Goal: Information Seeking & Learning: Get advice/opinions

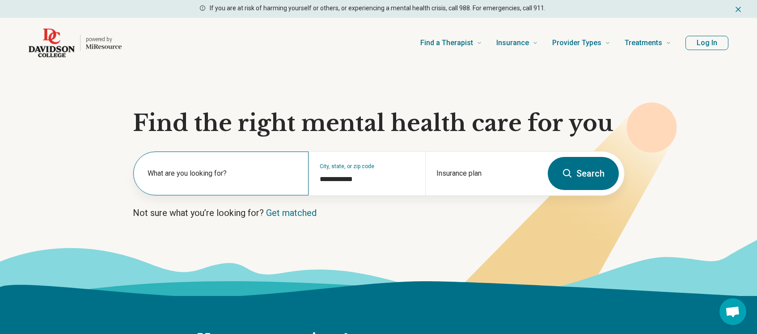
click at [250, 177] on label "What are you looking for?" at bounding box center [222, 173] width 150 height 11
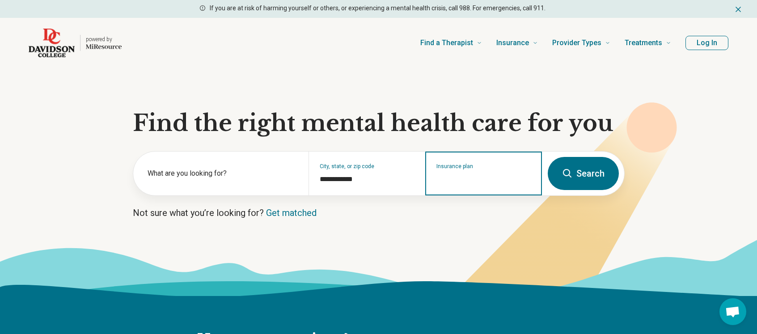
click at [473, 177] on input "Insurance plan" at bounding box center [483, 179] width 95 height 11
type input "******"
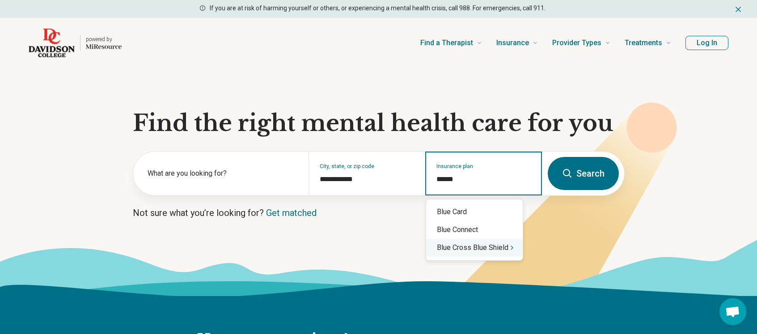
click at [506, 249] on div "Blue Cross Blue Shield" at bounding box center [474, 248] width 97 height 18
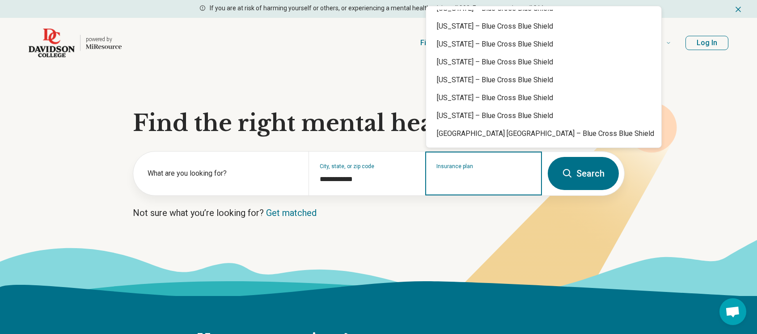
scroll to position [571, 0]
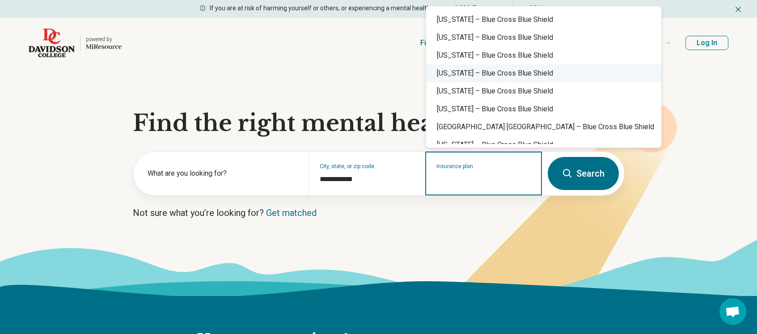
click at [567, 77] on div "South Carolina – Blue Cross Blue Shield" at bounding box center [543, 73] width 235 height 18
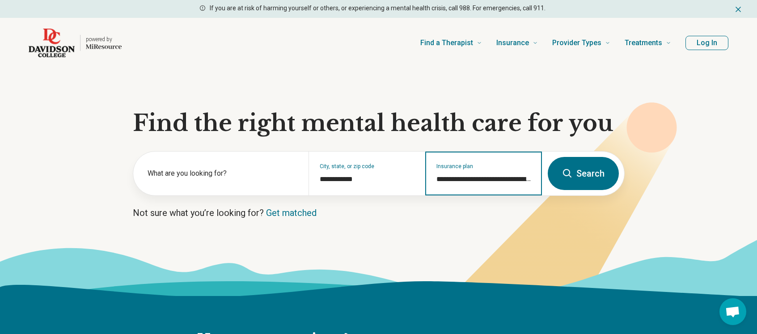
type input "**********"
click at [580, 169] on button "Search" at bounding box center [582, 173] width 71 height 33
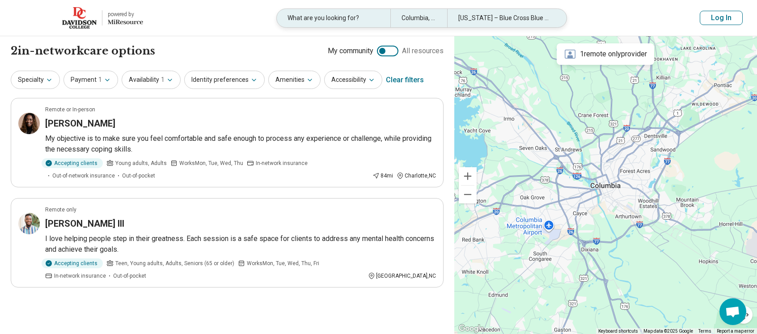
click at [432, 23] on div "Columbia, SC" at bounding box center [418, 18] width 57 height 18
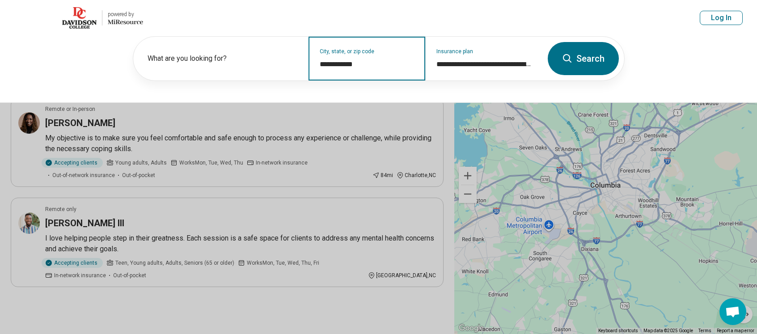
click at [362, 63] on input "**********" at bounding box center [367, 64] width 95 height 11
drag, startPoint x: 366, startPoint y: 66, endPoint x: 305, endPoint y: 63, distance: 61.8
click at [305, 63] on div "**********" at bounding box center [337, 59] width 409 height 44
type input "*"
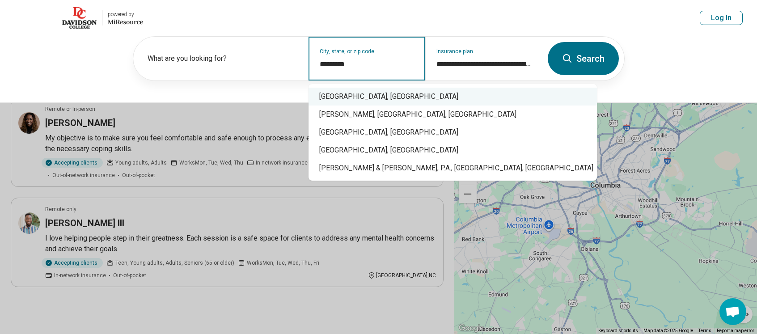
click at [337, 97] on div "Davidson, NC" at bounding box center [452, 97] width 288 height 18
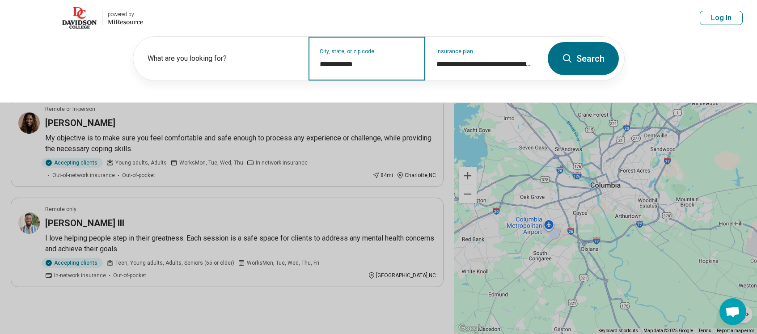
type input "**********"
click at [582, 72] on button "Search" at bounding box center [582, 58] width 71 height 33
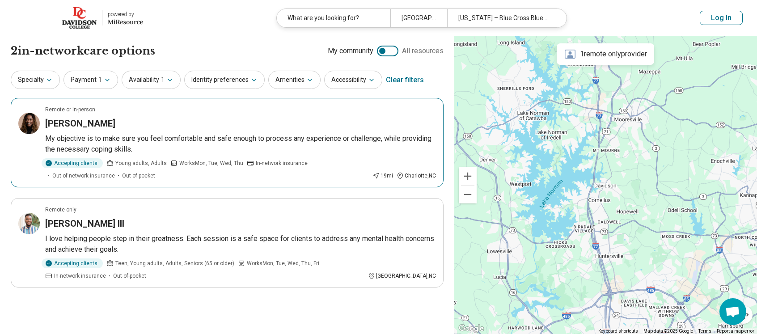
click at [191, 136] on p "My objective is to make sure you feel comfortable and safe enough to process an…" at bounding box center [240, 143] width 391 height 21
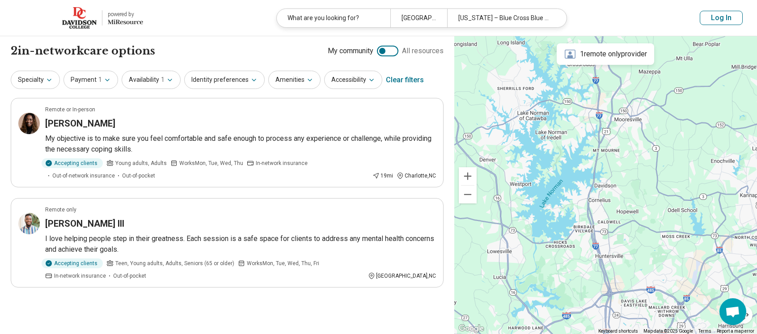
click at [571, 53] on icon at bounding box center [570, 54] width 13 height 13
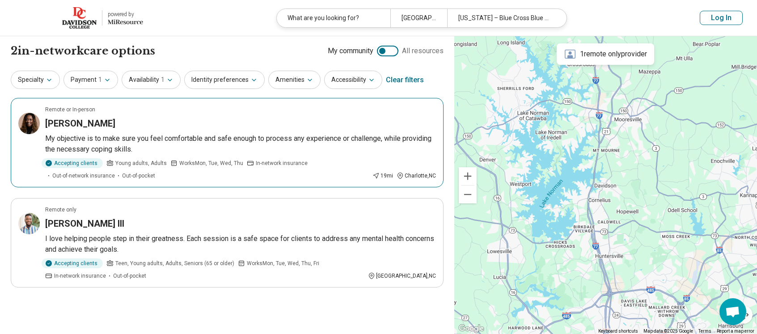
click at [90, 121] on h3 "[PERSON_NAME]" at bounding box center [80, 123] width 70 height 13
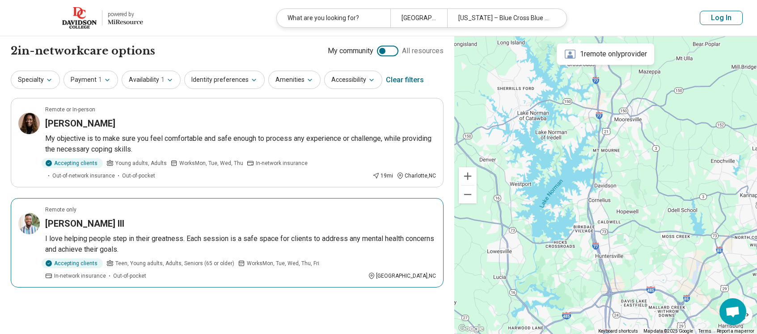
click at [112, 220] on h3 "Demah S. Payne III" at bounding box center [84, 223] width 79 height 13
click at [45, 84] on button "Specialty" at bounding box center [35, 80] width 49 height 18
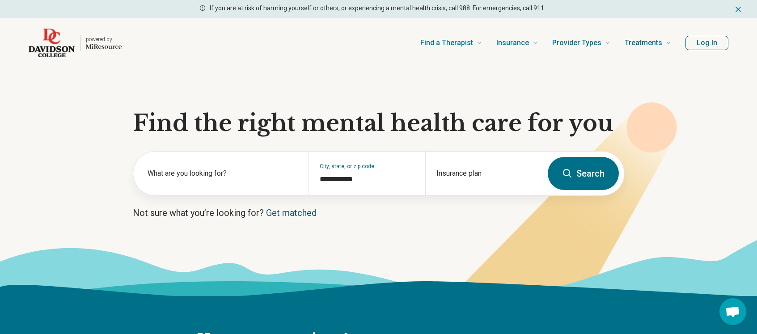
click at [294, 215] on link "Get matched" at bounding box center [291, 212] width 51 height 11
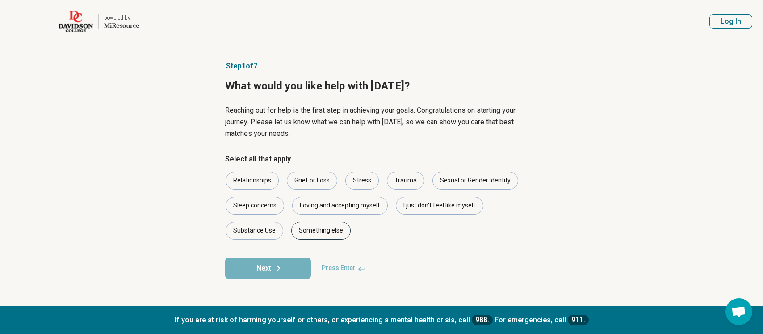
click at [319, 231] on div "Something else" at bounding box center [320, 231] width 59 height 18
click at [299, 275] on button "Next" at bounding box center [268, 267] width 86 height 21
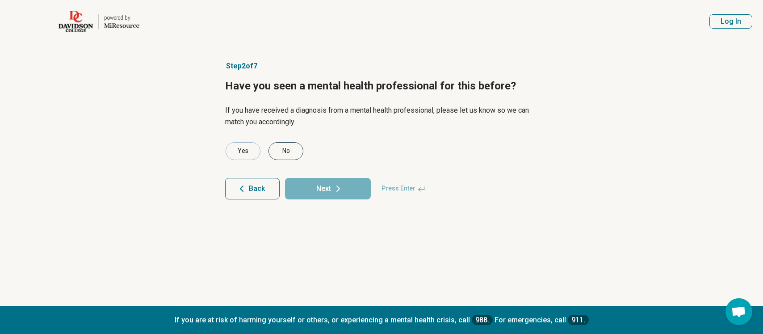
click at [281, 150] on div "No" at bounding box center [286, 151] width 35 height 18
click at [324, 192] on button "Next" at bounding box center [328, 188] width 86 height 21
click at [287, 152] on div "No" at bounding box center [286, 151] width 35 height 18
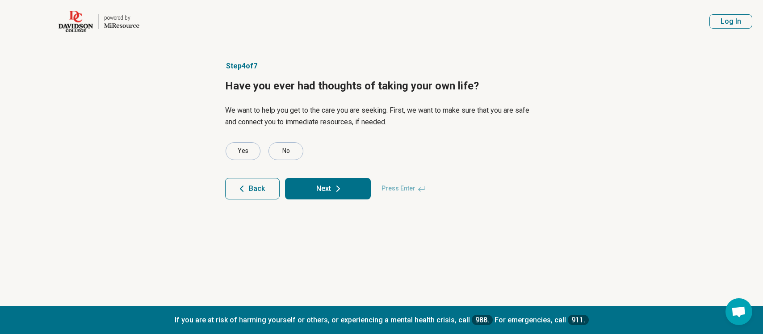
click at [319, 181] on button "Next" at bounding box center [328, 188] width 86 height 21
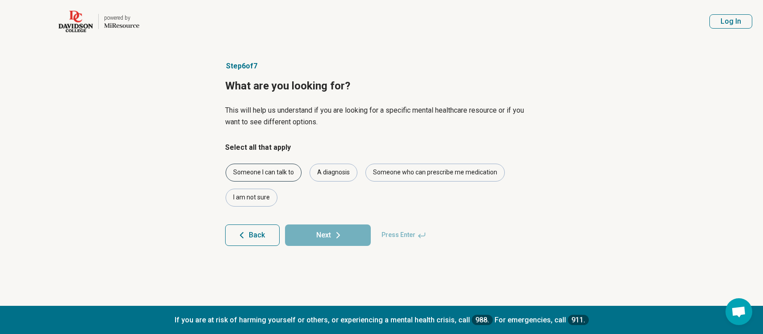
click at [286, 170] on div "Someone I can talk to" at bounding box center [264, 173] width 76 height 18
click at [341, 246] on article "Step 6 of 7 What are you looking for? This will help us understand if you are l…" at bounding box center [381, 174] width 341 height 263
click at [340, 239] on icon at bounding box center [338, 235] width 11 height 11
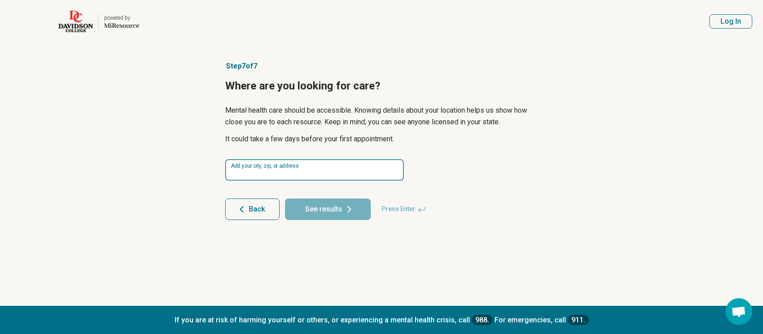
click at [329, 167] on input at bounding box center [314, 169] width 179 height 21
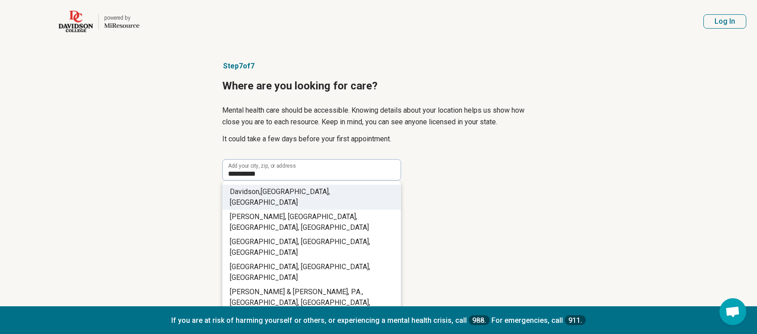
click at [326, 191] on li "Davidson, NC, USA" at bounding box center [312, 197] width 178 height 25
type input "**********"
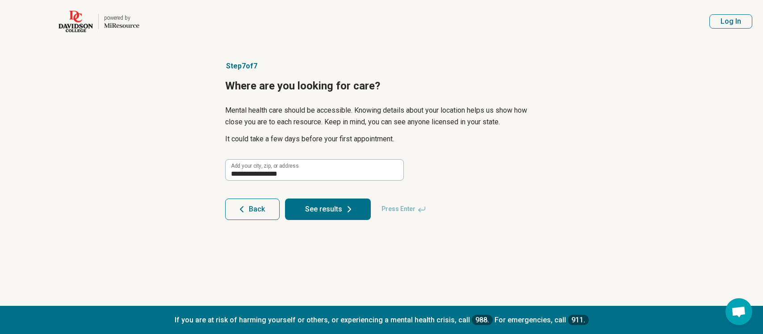
click at [323, 221] on article "**********" at bounding box center [381, 174] width 341 height 263
click at [324, 213] on button "See results" at bounding box center [328, 208] width 86 height 21
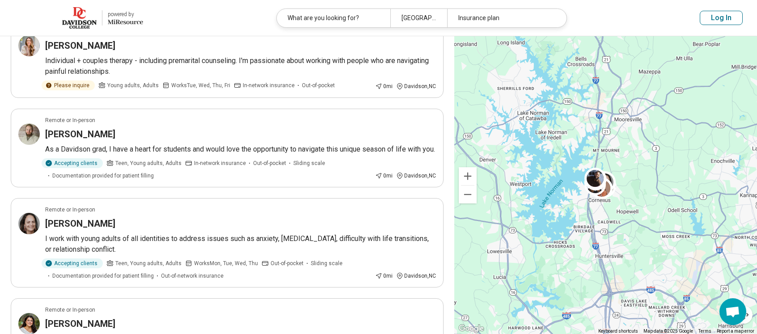
scroll to position [87, 0]
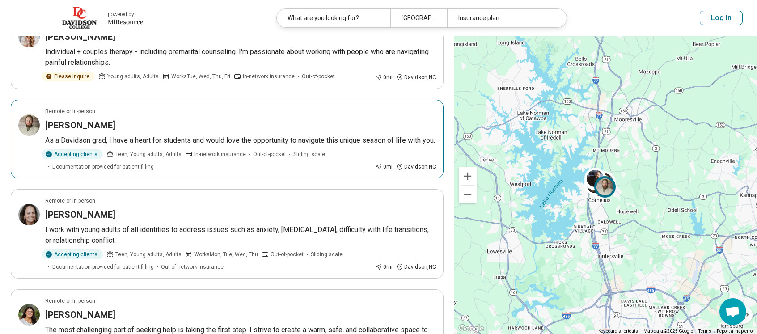
click at [231, 140] on p "As a Davidson grad, I have a heart for students and would love the opportunity …" at bounding box center [240, 140] width 391 height 11
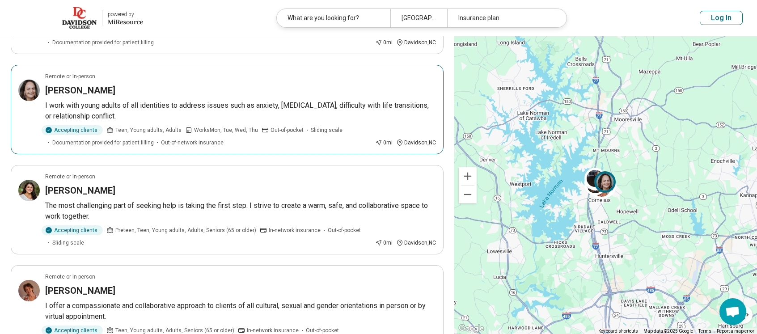
scroll to position [205, 0]
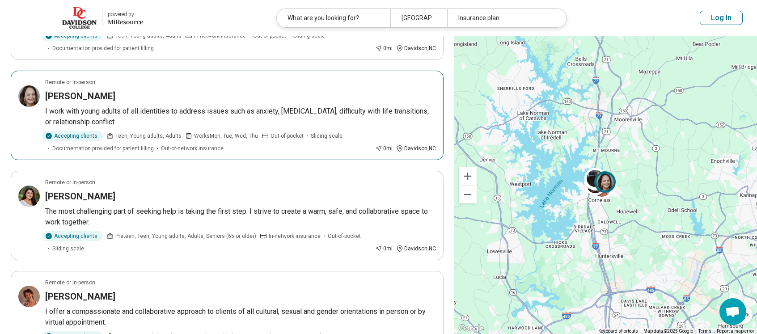
click at [78, 102] on h3 "Fallon Stapleton" at bounding box center [80, 96] width 70 height 13
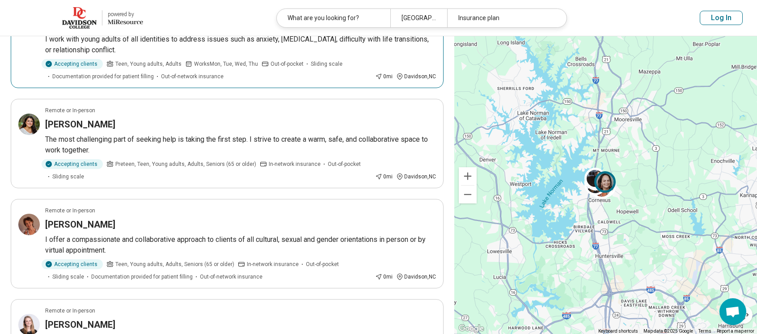
scroll to position [279, 0]
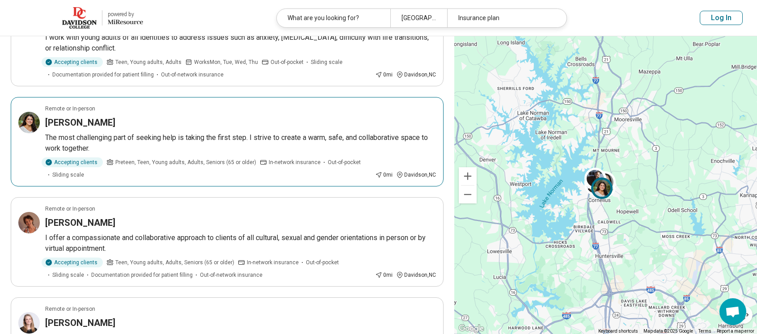
click at [76, 129] on h3 "Kaylee Bodner" at bounding box center [80, 122] width 70 height 13
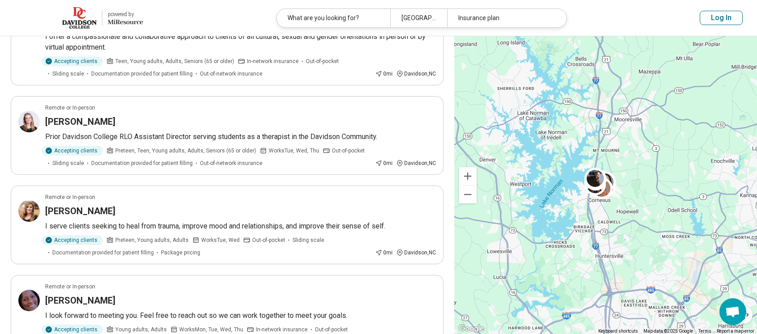
scroll to position [457, 0]
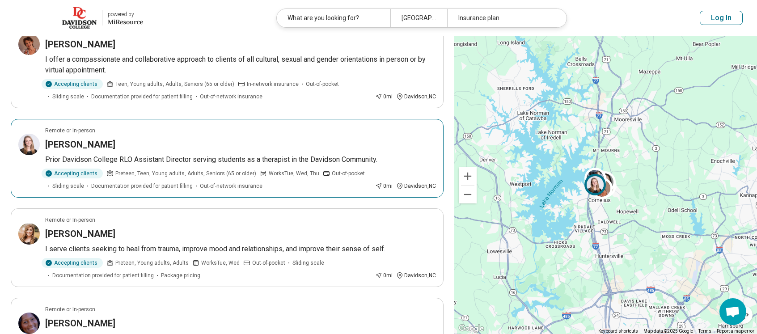
click at [77, 151] on h3 "Emily Hogan" at bounding box center [80, 144] width 70 height 13
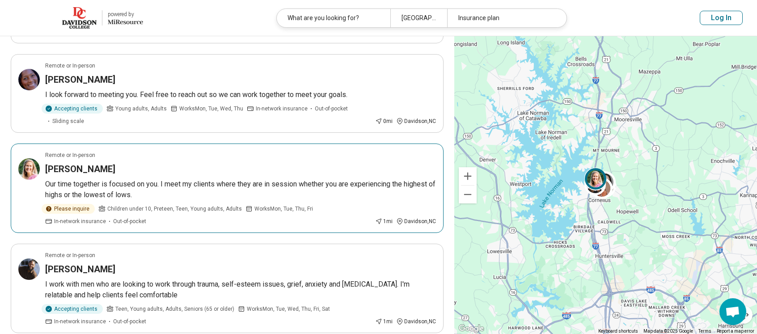
scroll to position [701, 0]
click at [85, 175] on h3 "Aislinn Mayes" at bounding box center [80, 168] width 70 height 13
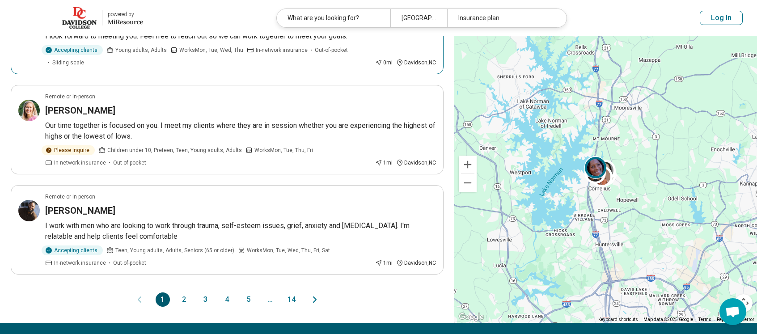
scroll to position [788, 0]
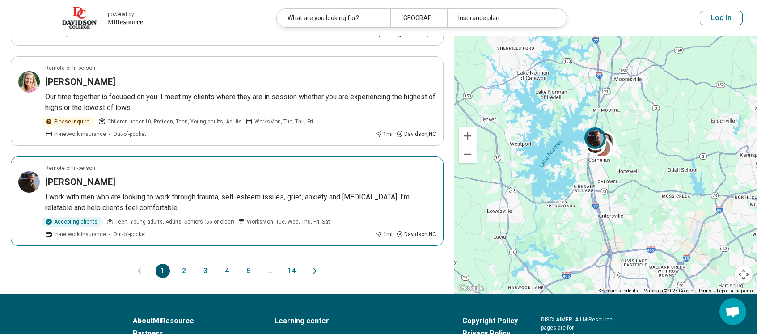
click at [82, 188] on h3 "Michael Dyson" at bounding box center [80, 182] width 70 height 13
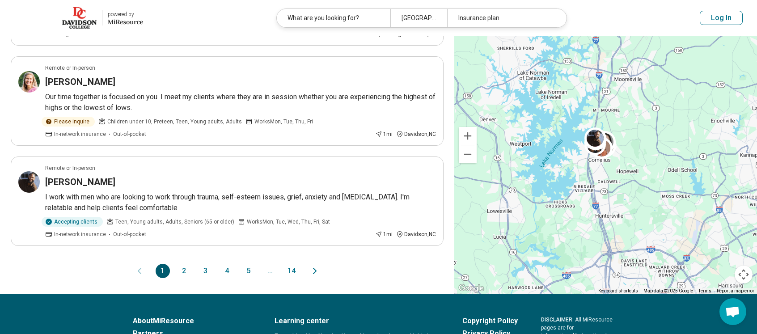
click at [185, 278] on button "2" at bounding box center [184, 271] width 14 height 14
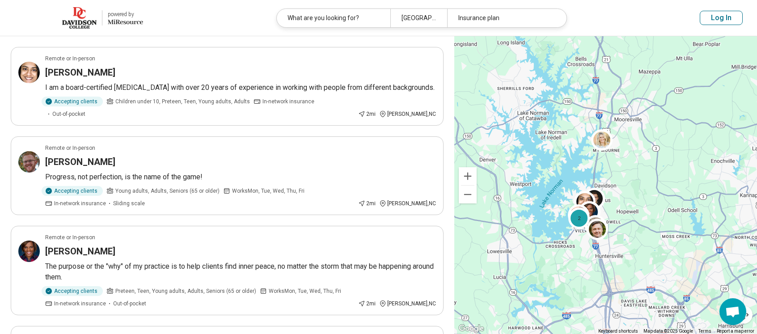
scroll to position [201, 0]
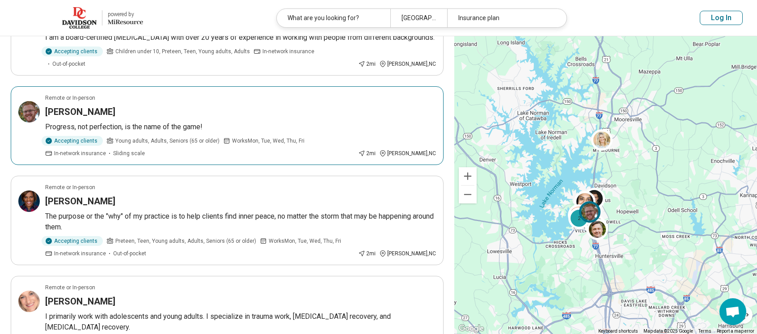
click at [102, 105] on h3 "Brandon Ostwalt" at bounding box center [80, 111] width 70 height 13
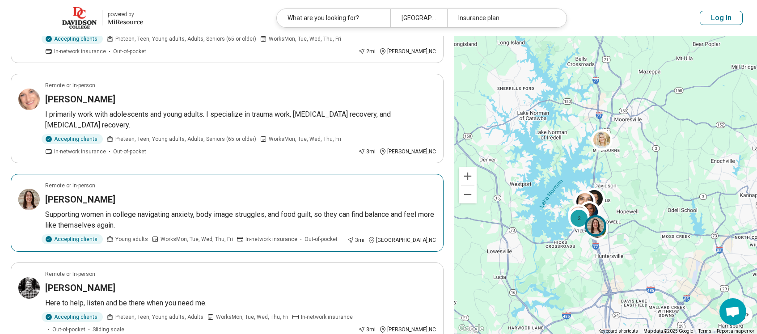
scroll to position [404, 0]
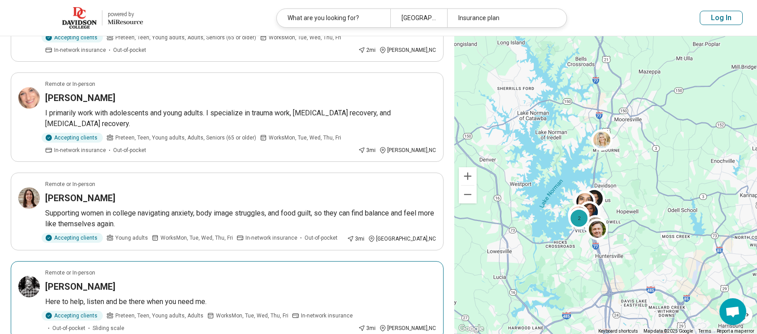
click at [78, 280] on h3 "Coleman Dove" at bounding box center [80, 286] width 70 height 13
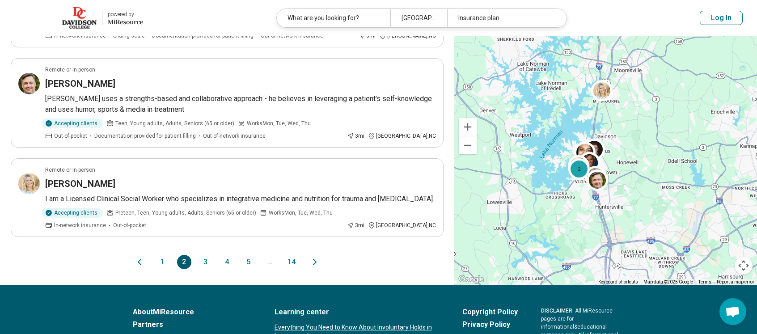
scroll to position [863, 0]
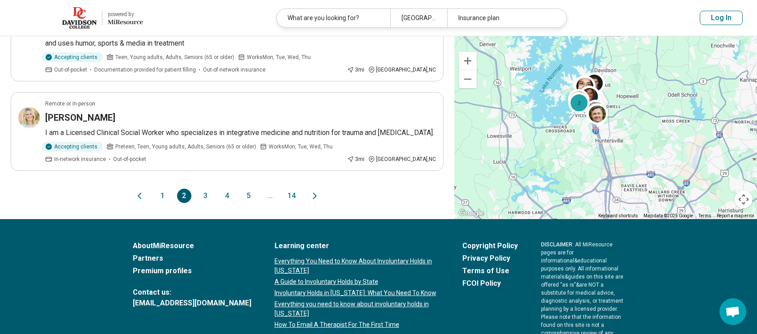
click at [203, 189] on button "3" at bounding box center [205, 196] width 14 height 14
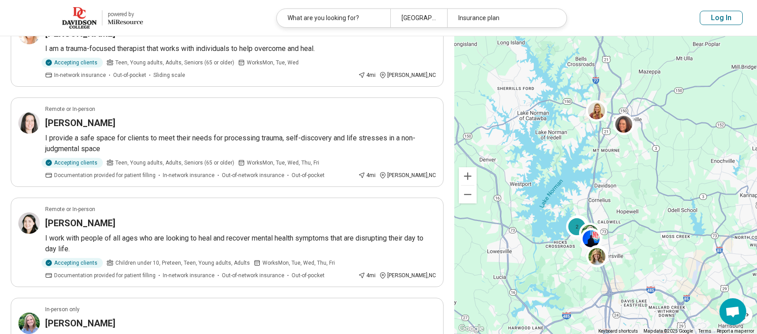
scroll to position [90, 0]
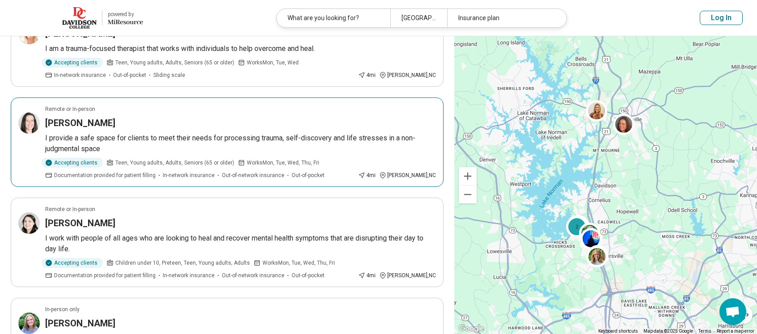
click at [84, 125] on h3 "Julie Suddeth" at bounding box center [80, 123] width 70 height 13
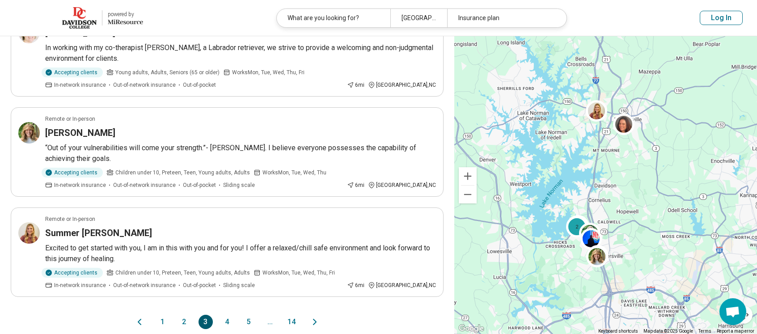
scroll to position [747, 0]
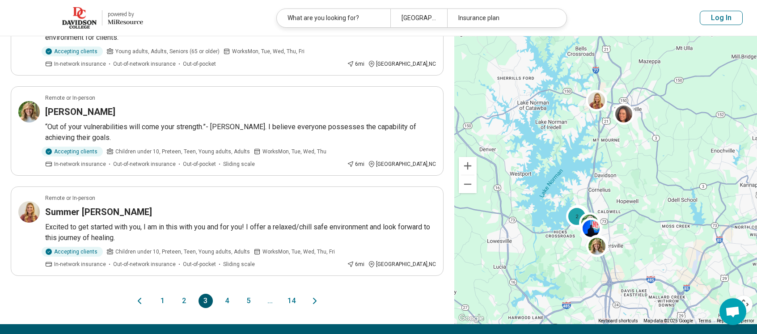
click at [224, 299] on button "4" at bounding box center [227, 301] width 14 height 14
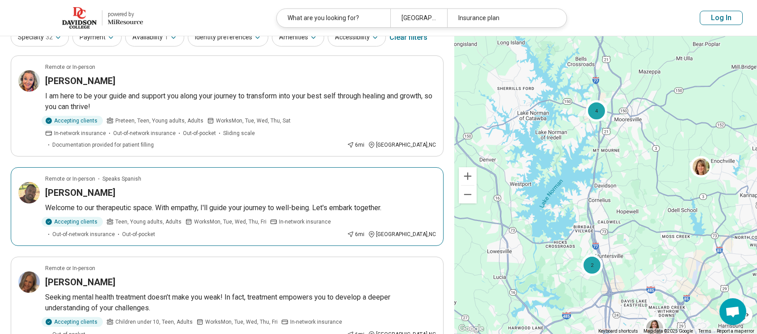
scroll to position [44, 0]
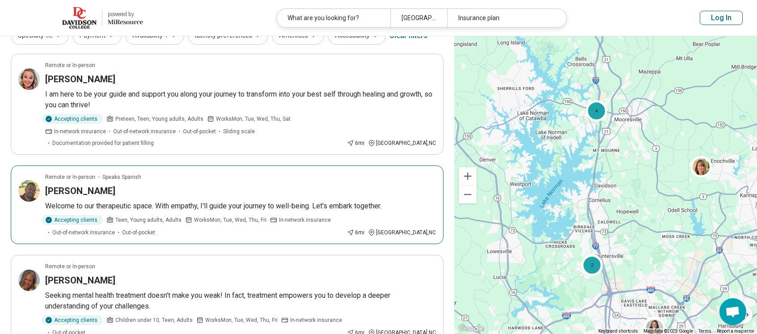
click at [83, 185] on h3 "Luis Puertas" at bounding box center [80, 191] width 70 height 13
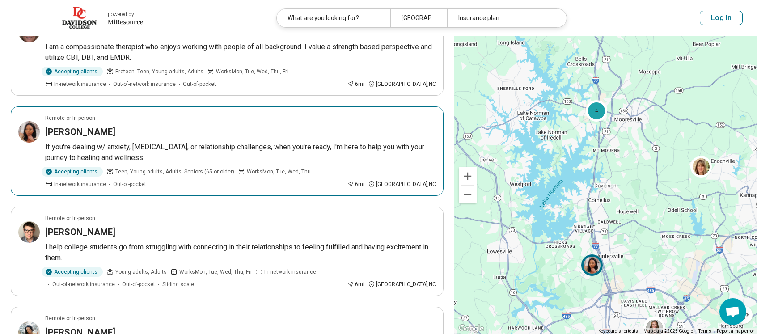
scroll to position [397, 0]
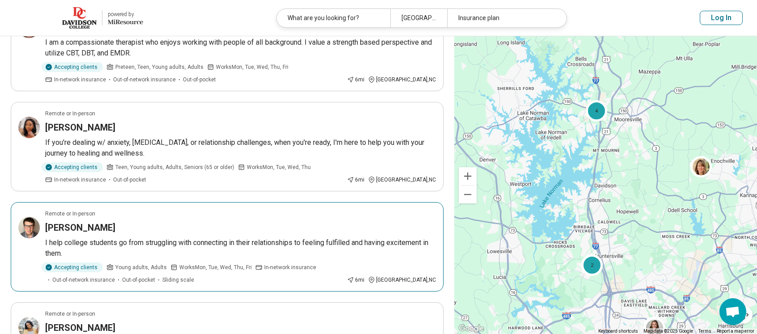
click at [81, 206] on article "Remote or In-person Timothy Spitzhoff I help college students go from strugglin…" at bounding box center [227, 246] width 433 height 89
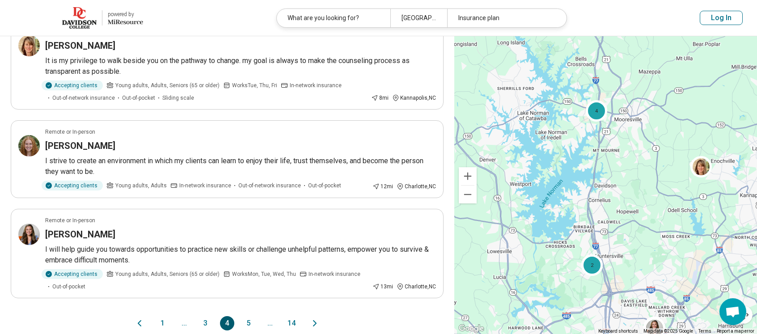
scroll to position [781, 0]
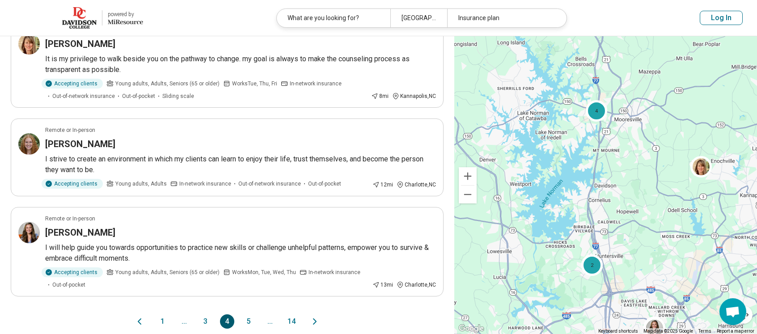
click at [249, 314] on button "5" at bounding box center [248, 321] width 14 height 14
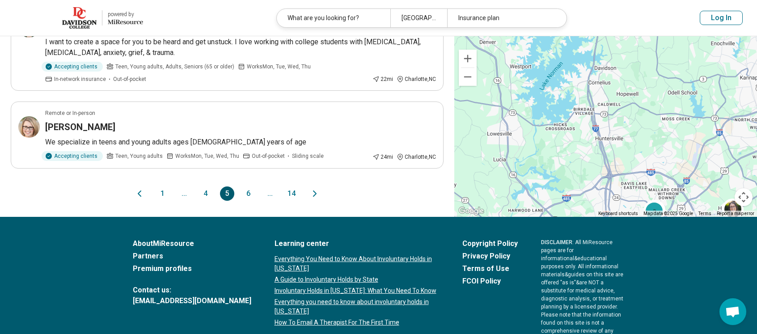
scroll to position [890, 0]
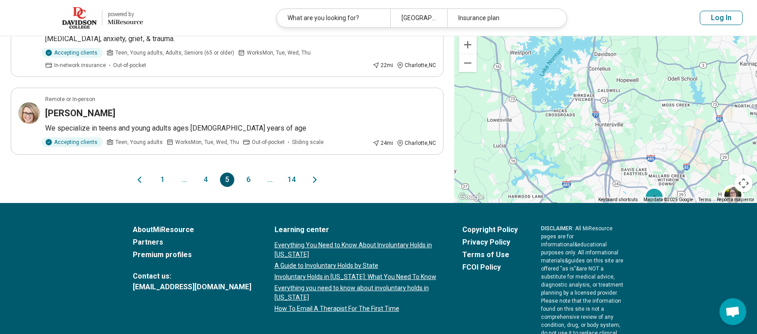
click at [248, 173] on button "6" at bounding box center [248, 180] width 14 height 14
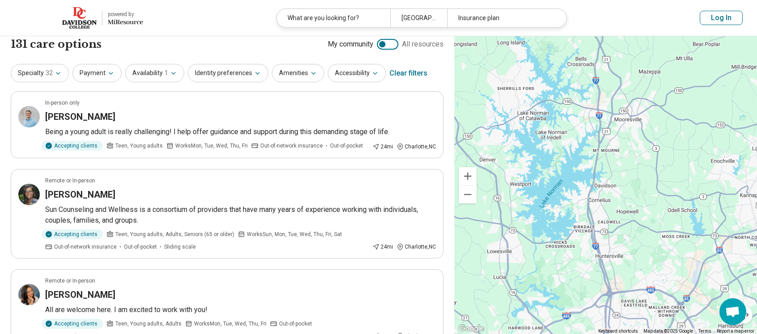
scroll to position [12, 0]
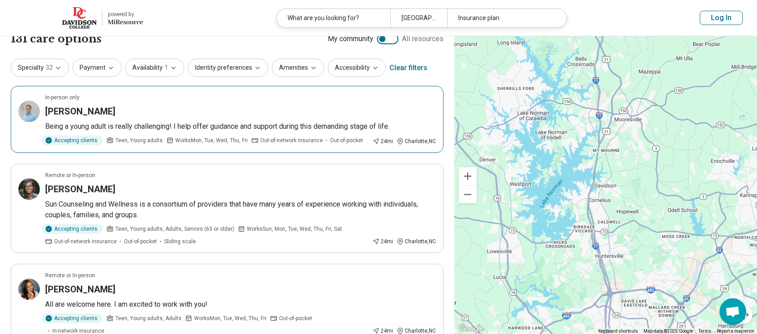
click at [84, 111] on h3 "James Raines" at bounding box center [80, 111] width 70 height 13
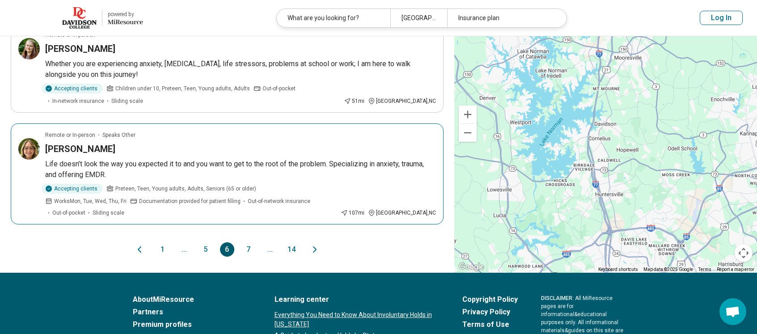
scroll to position [800, 0]
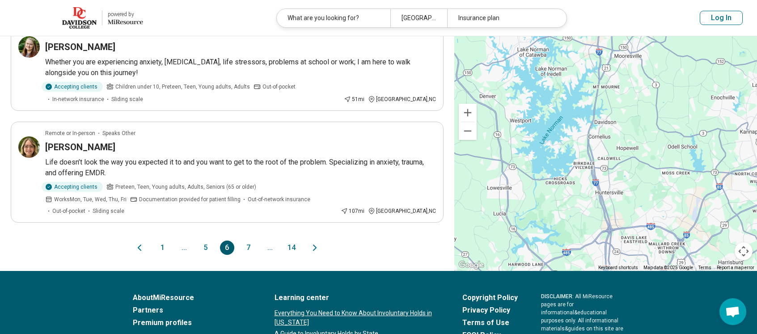
click at [248, 240] on button "7" at bounding box center [248, 247] width 14 height 14
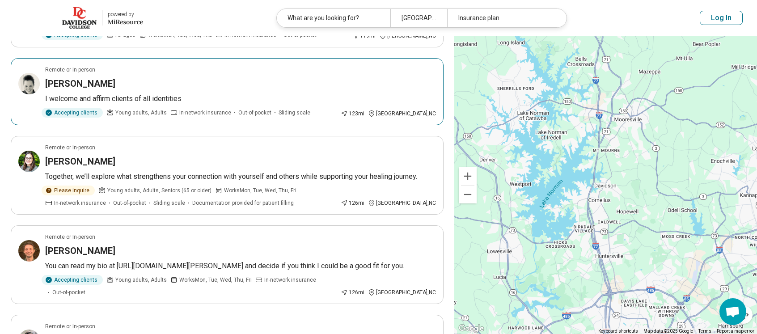
scroll to position [779, 0]
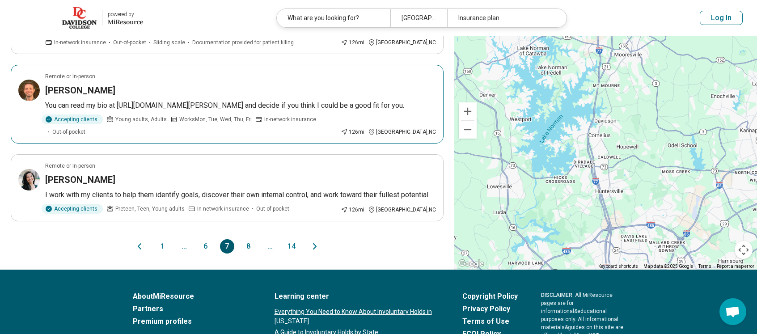
click at [62, 84] on h3 "Tyler Jarrett" at bounding box center [80, 90] width 70 height 13
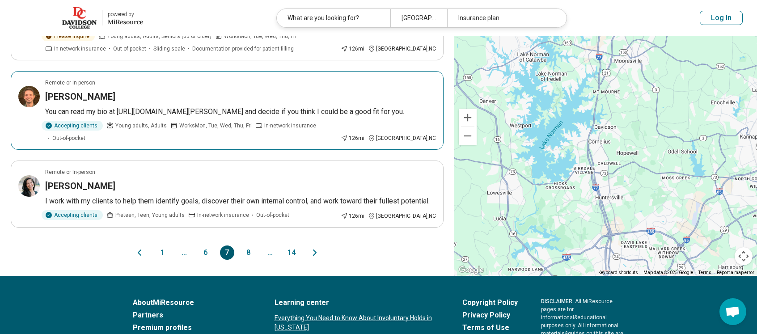
scroll to position [766, 0]
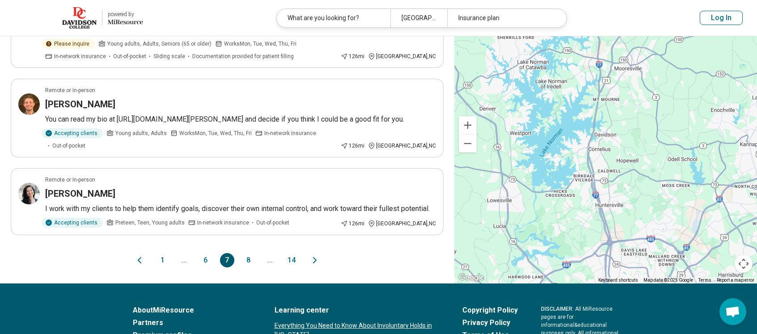
click at [247, 253] on button "8" at bounding box center [248, 260] width 14 height 14
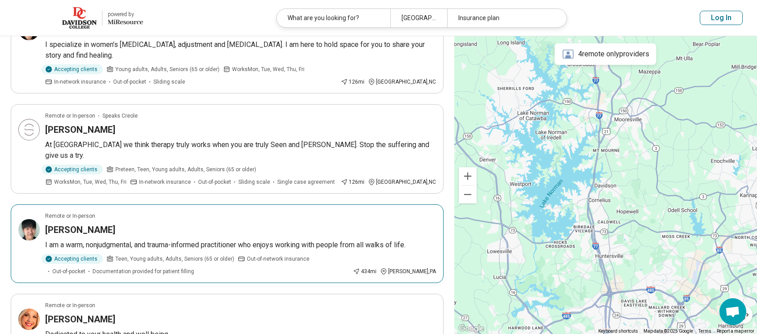
scroll to position [202, 0]
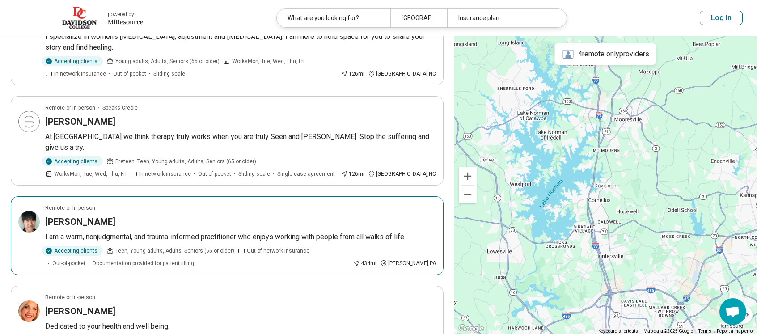
click at [75, 215] on h3 "Thomas Le" at bounding box center [80, 221] width 70 height 13
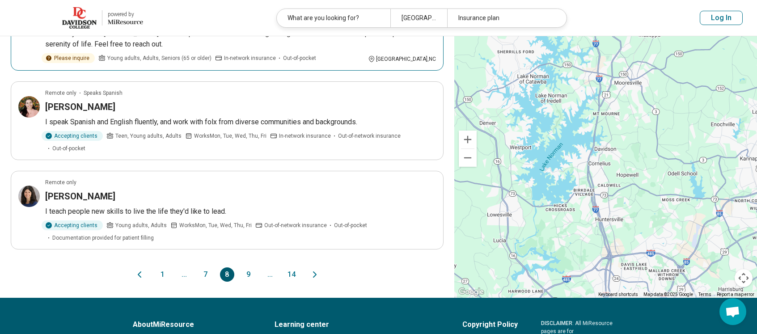
scroll to position [806, 0]
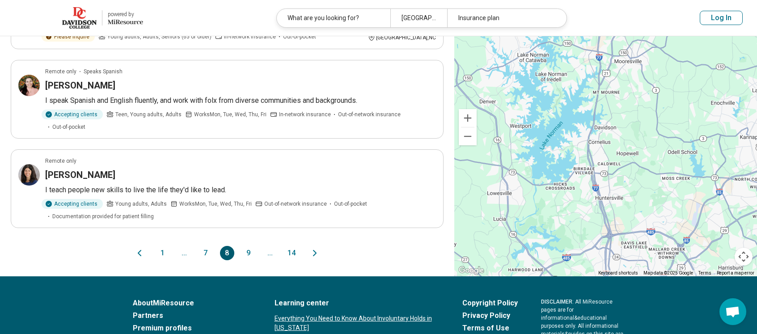
click at [248, 246] on button "9" at bounding box center [248, 253] width 14 height 14
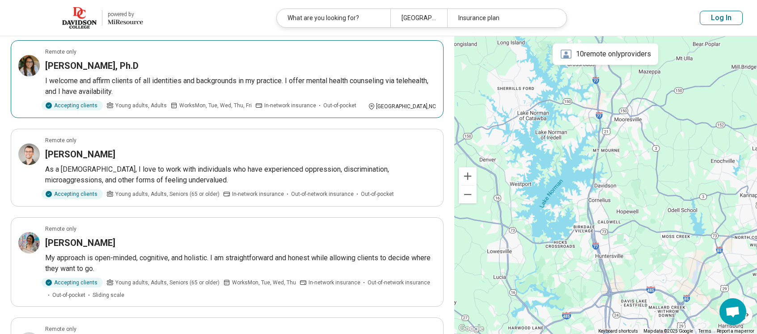
scroll to position [395, 0]
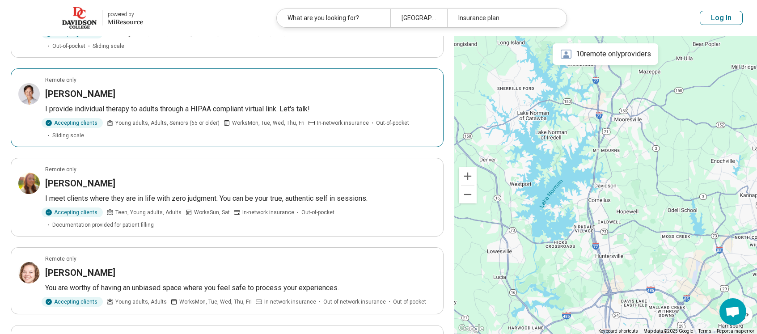
click at [70, 94] on h3 "Jon Burroughs" at bounding box center [80, 94] width 70 height 13
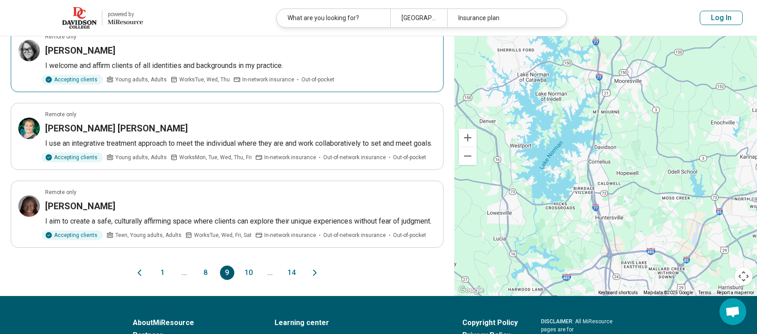
scroll to position [697, 0]
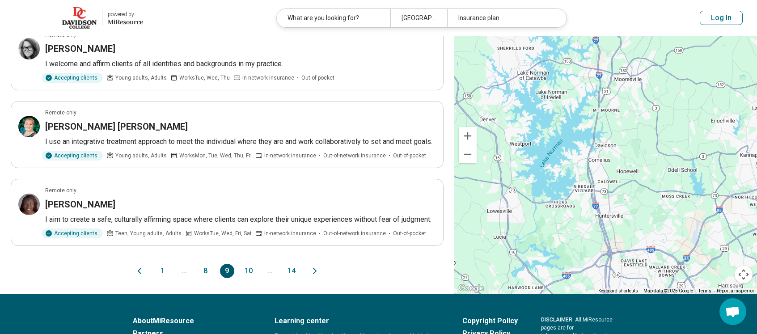
click at [248, 269] on button "10" at bounding box center [248, 271] width 14 height 14
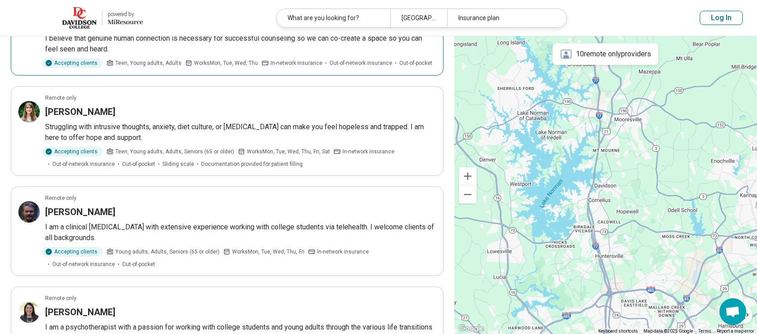
scroll to position [567, 0]
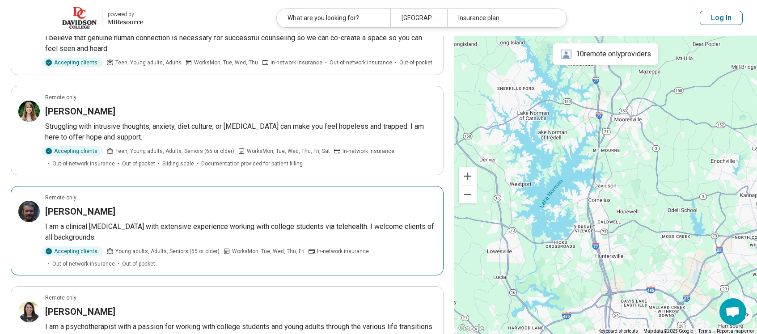
click at [67, 205] on h3 "Robert Buzan" at bounding box center [80, 211] width 70 height 13
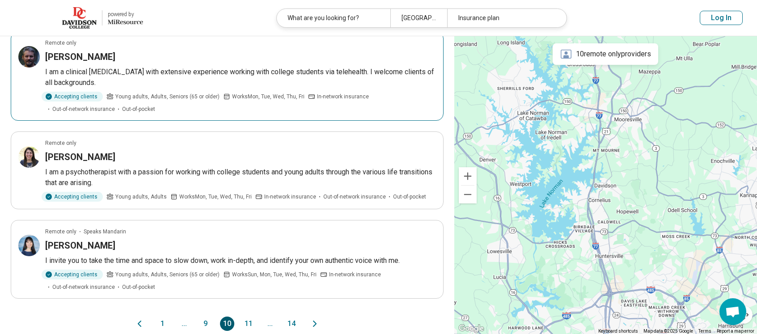
scroll to position [724, 0]
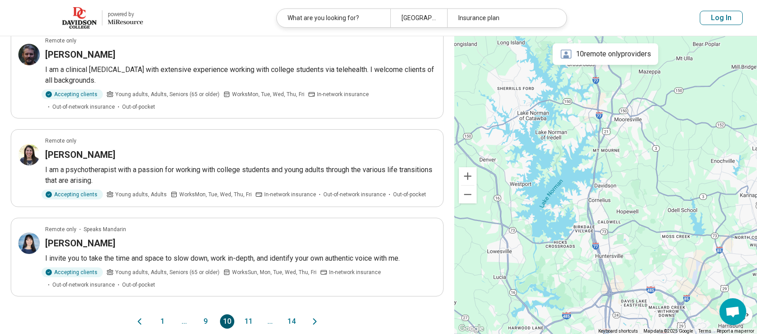
click at [246, 314] on button "11" at bounding box center [248, 321] width 14 height 14
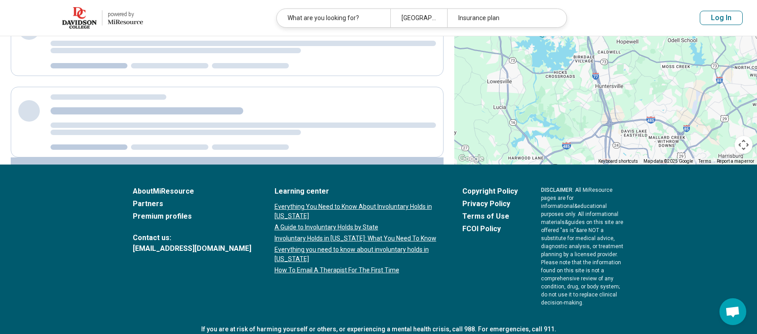
scroll to position [0, 0]
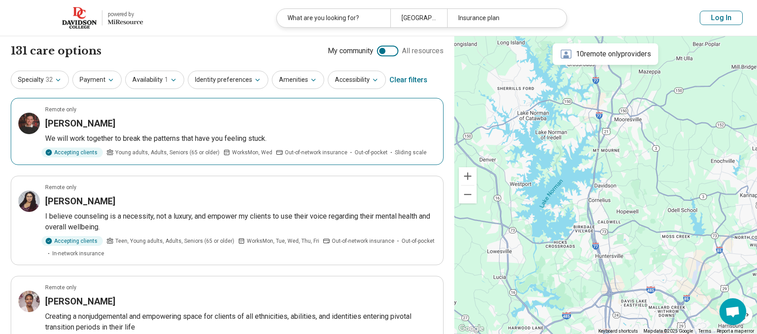
click at [83, 120] on h3 "Andrew Sullivan" at bounding box center [80, 123] width 70 height 13
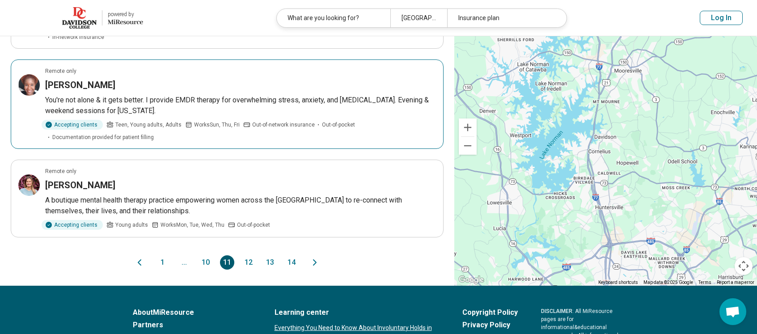
scroll to position [739, 0]
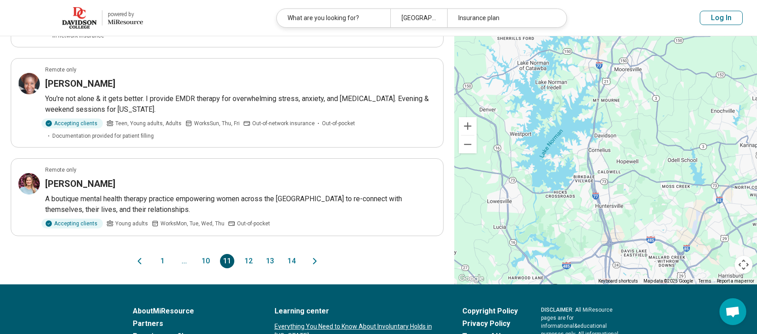
click at [250, 261] on button "12" at bounding box center [248, 261] width 14 height 14
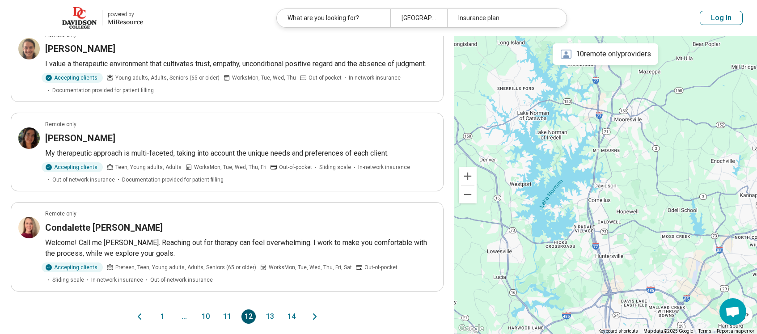
scroll to position [720, 0]
click at [274, 317] on button "13" at bounding box center [270, 316] width 14 height 14
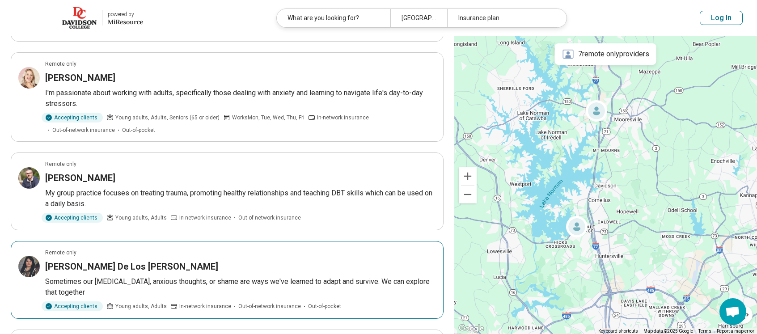
scroll to position [136, 0]
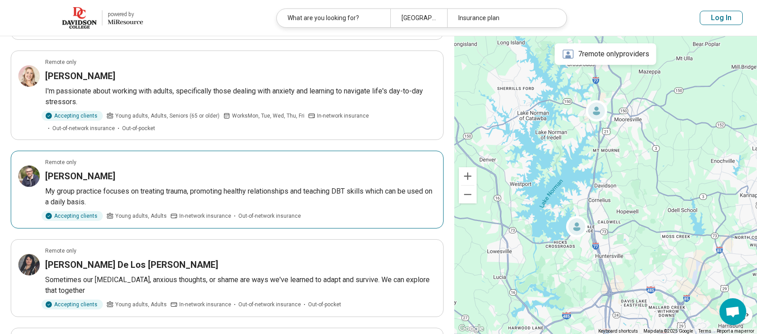
click at [67, 179] on h3 "[PERSON_NAME]" at bounding box center [80, 176] width 70 height 13
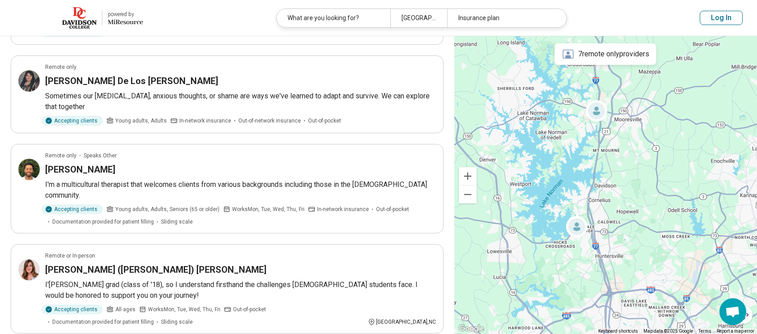
scroll to position [321, 0]
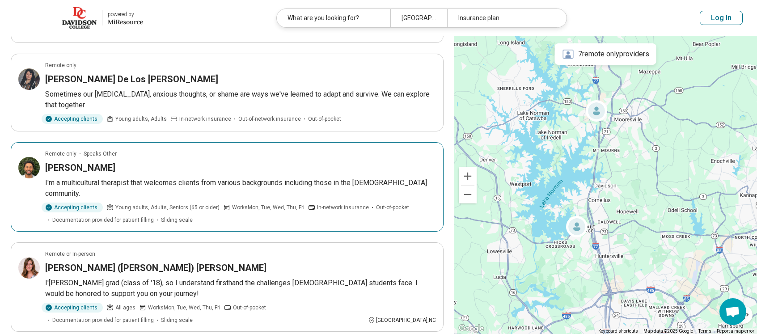
click at [89, 168] on h3 "Justin Johnson-Bradshaw" at bounding box center [80, 167] width 70 height 13
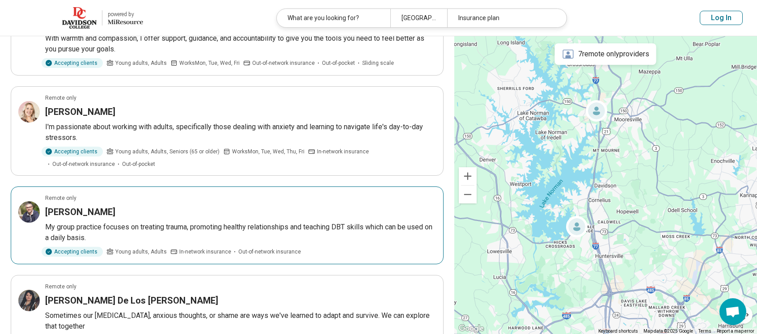
scroll to position [0, 0]
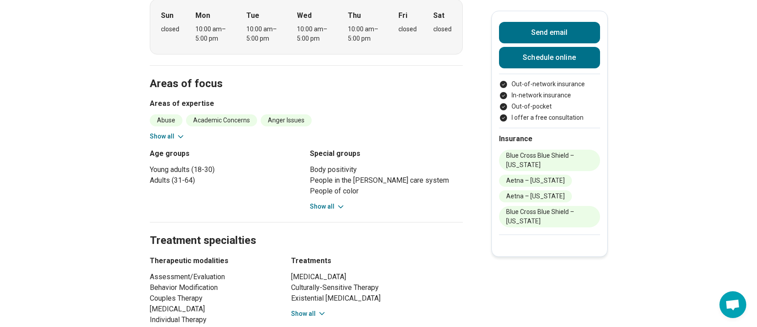
scroll to position [325, 0]
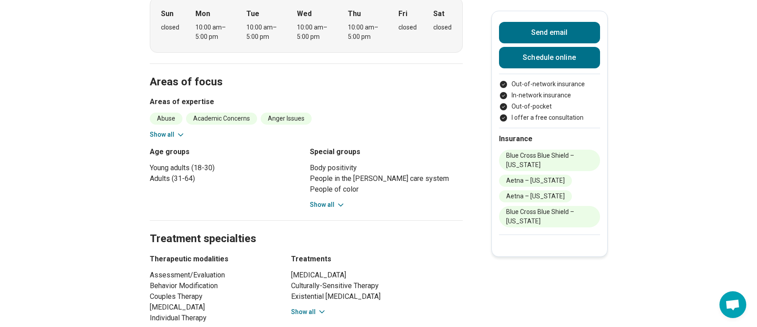
click at [322, 200] on button "Show all" at bounding box center [327, 204] width 35 height 9
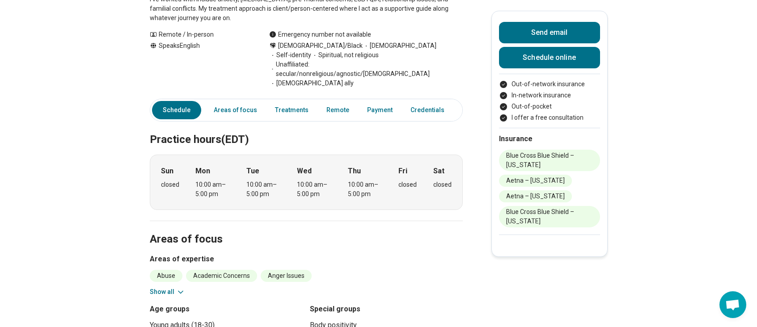
scroll to position [0, 0]
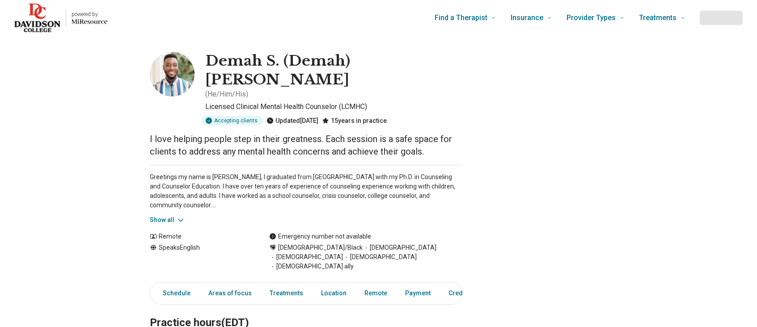
click at [167, 215] on button "Show all" at bounding box center [167, 219] width 35 height 9
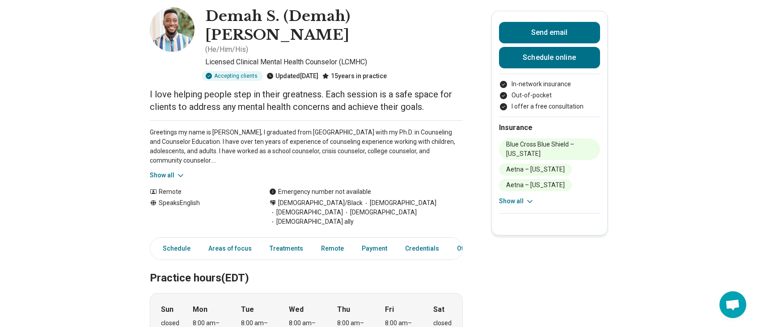
scroll to position [44, 0]
click at [168, 172] on button "Show all" at bounding box center [167, 176] width 35 height 9
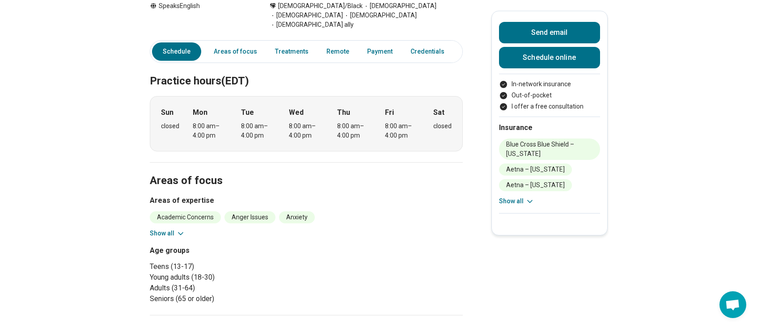
scroll to position [423, 0]
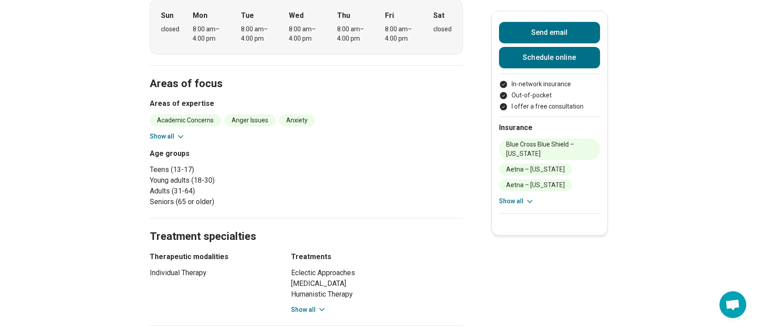
click at [305, 305] on button "Show all" at bounding box center [308, 309] width 35 height 9
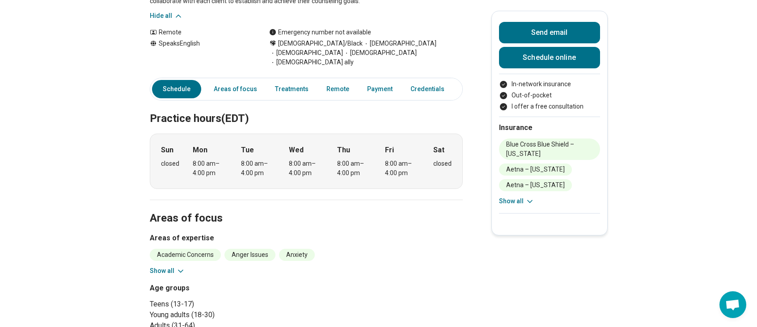
scroll to position [228, 0]
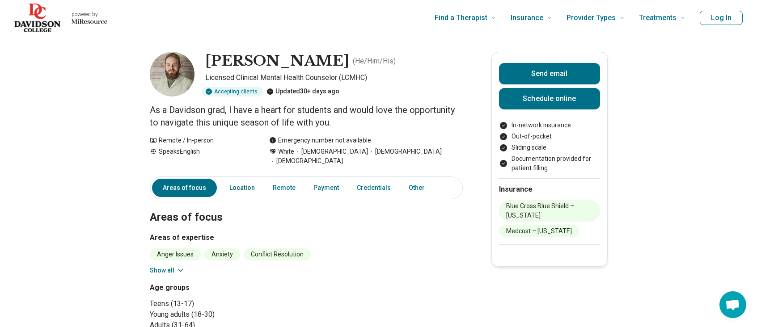
click at [239, 179] on link "Location" at bounding box center [242, 188] width 36 height 18
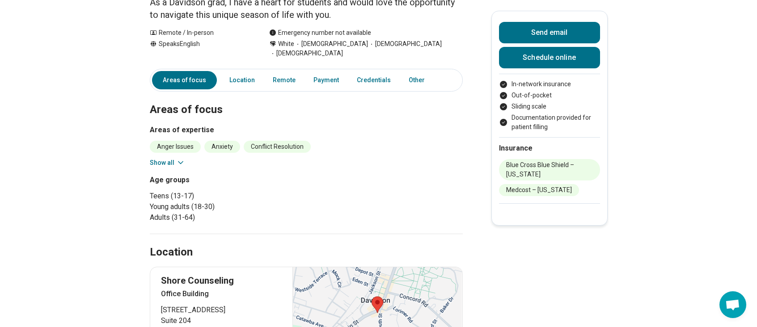
scroll to position [107, 0]
click at [283, 72] on link "Remote" at bounding box center [284, 81] width 34 height 18
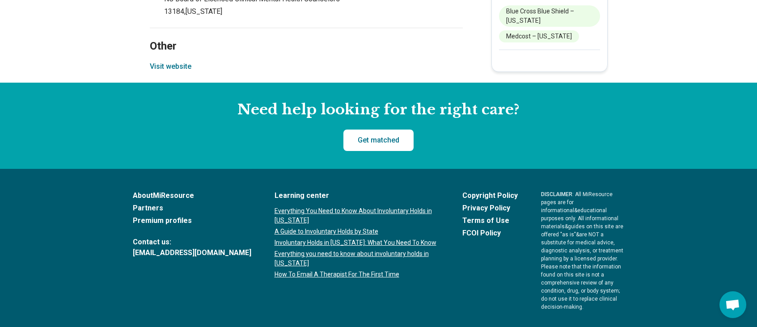
scroll to position [742, 0]
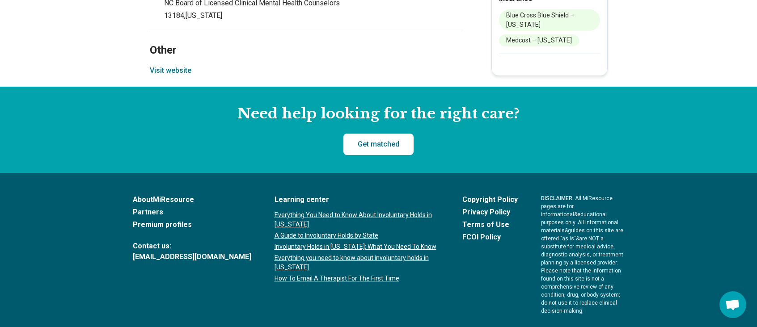
click at [182, 65] on button "Visit website" at bounding box center [171, 70] width 42 height 11
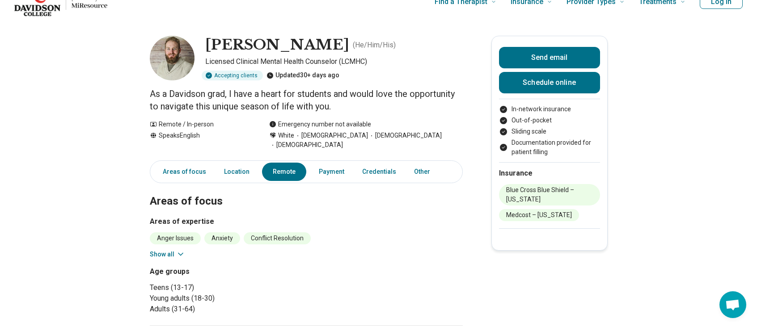
scroll to position [14, 0]
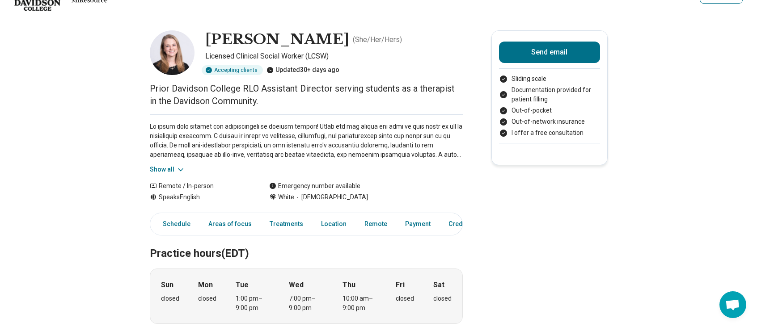
scroll to position [23, 0]
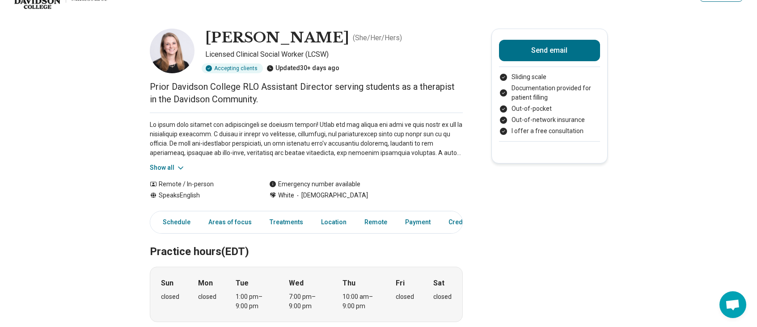
click at [179, 170] on icon at bounding box center [180, 168] width 9 height 9
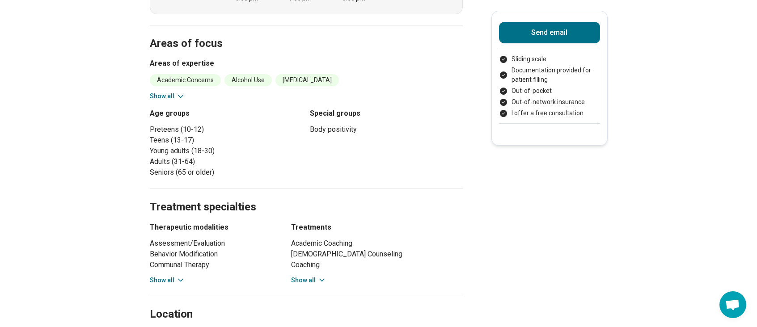
scroll to position [506, 0]
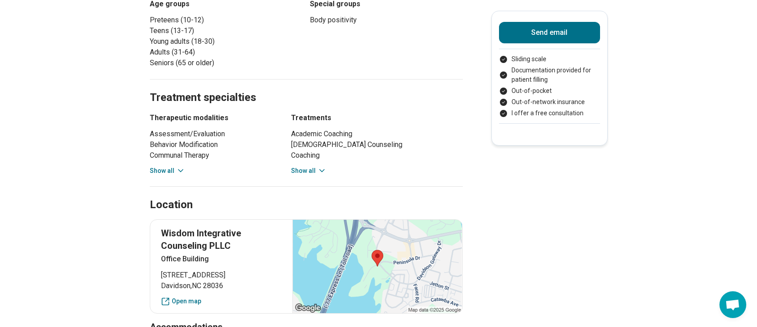
click at [307, 170] on button "Show all" at bounding box center [308, 170] width 35 height 9
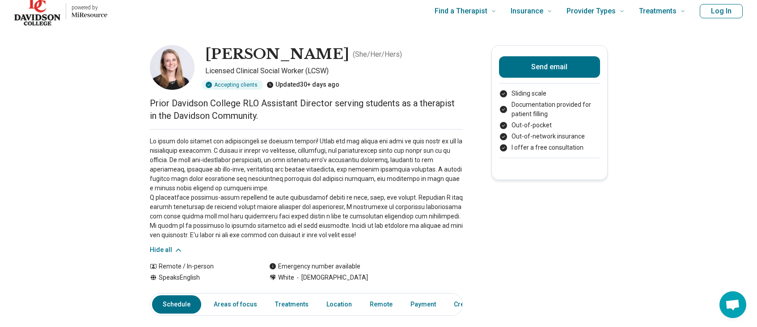
scroll to position [0, 0]
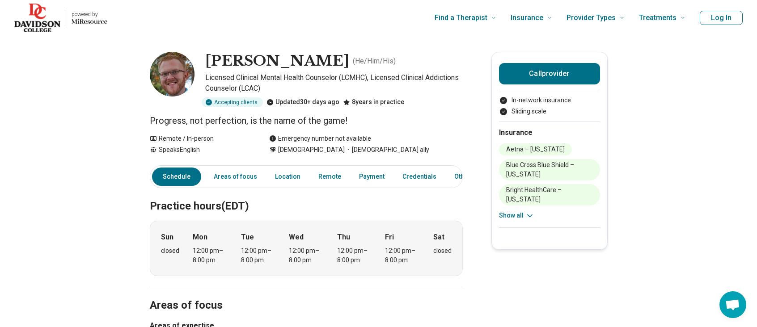
scroll to position [2, 0]
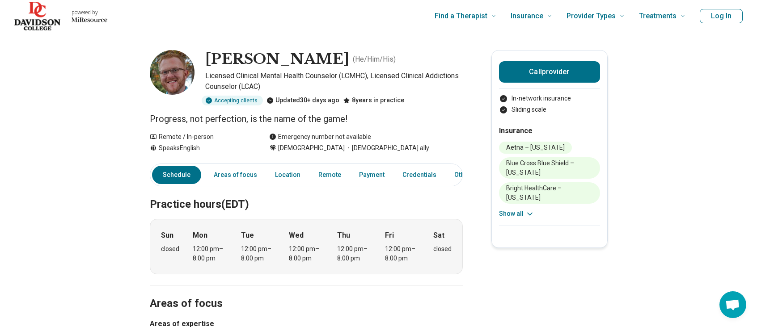
click at [512, 214] on button "Show all" at bounding box center [516, 213] width 35 height 9
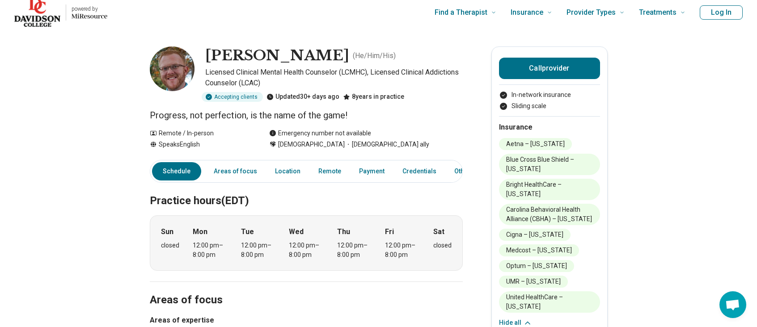
scroll to position [0, 0]
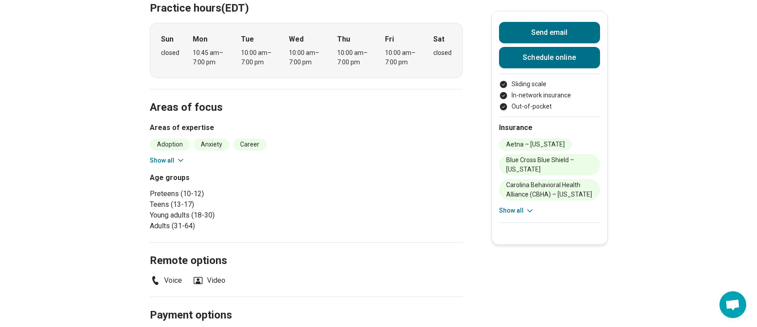
scroll to position [196, 0]
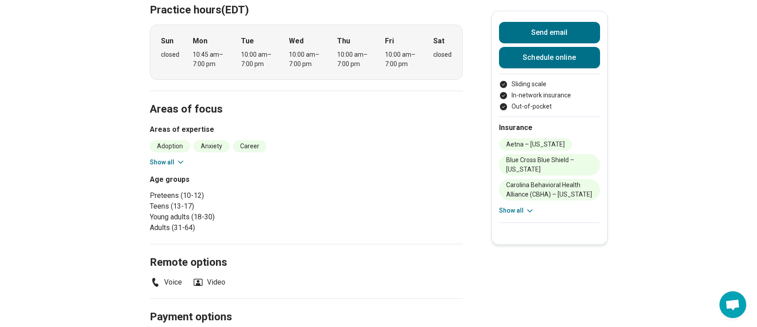
click at [161, 162] on button "Show all" at bounding box center [167, 162] width 35 height 9
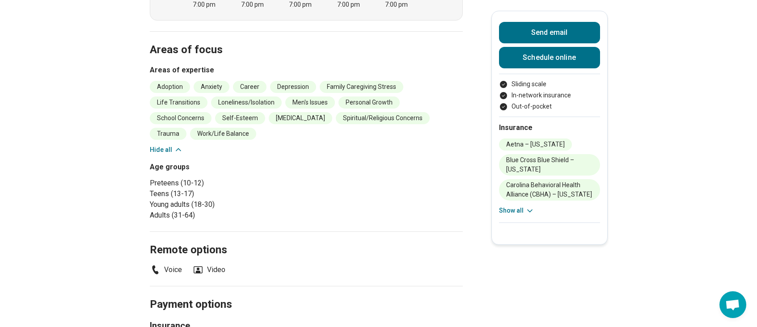
scroll to position [0, 0]
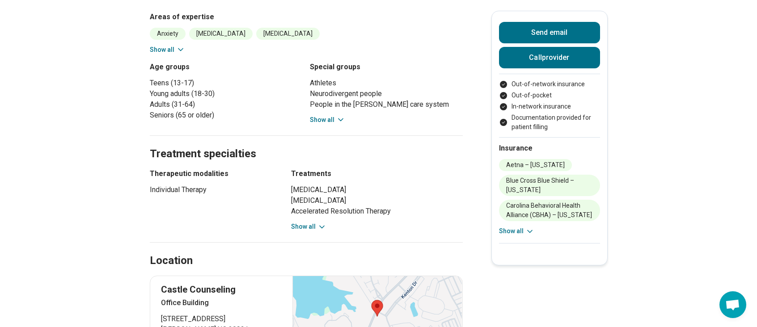
scroll to position [398, 0]
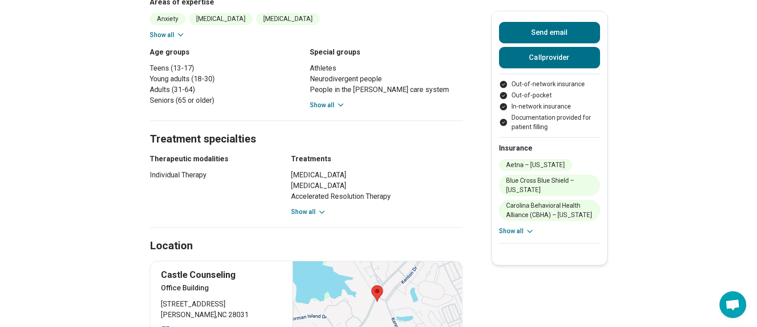
click at [324, 101] on button "Show all" at bounding box center [327, 105] width 35 height 9
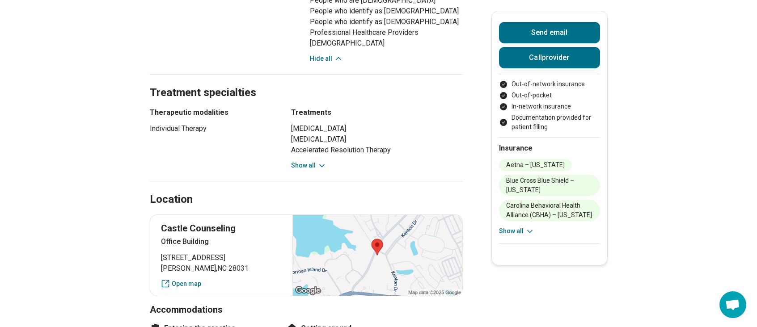
scroll to position [314, 0]
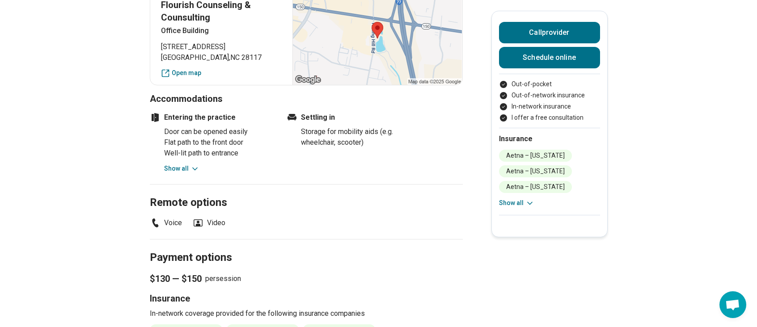
scroll to position [715, 0]
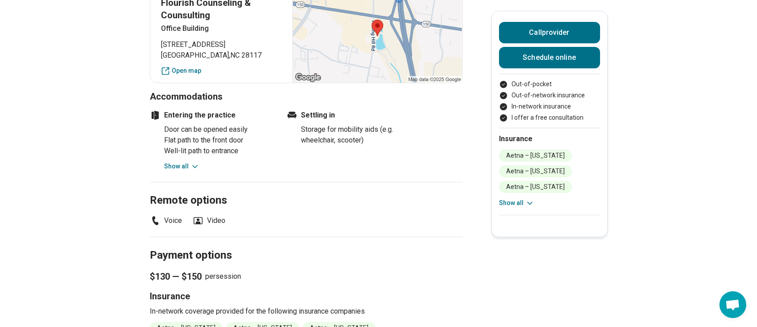
click at [182, 162] on button "Show all" at bounding box center [181, 166] width 35 height 9
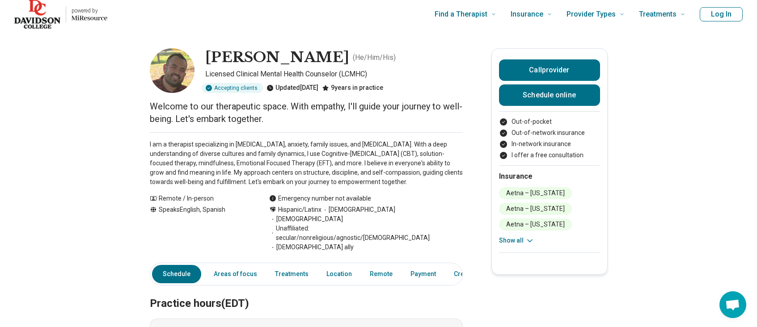
scroll to position [0, 0]
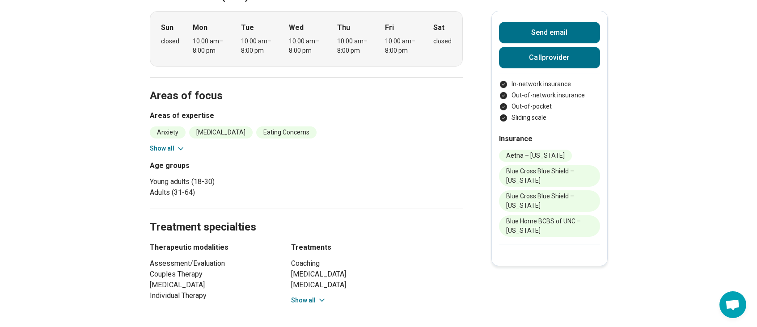
scroll to position [295, 0]
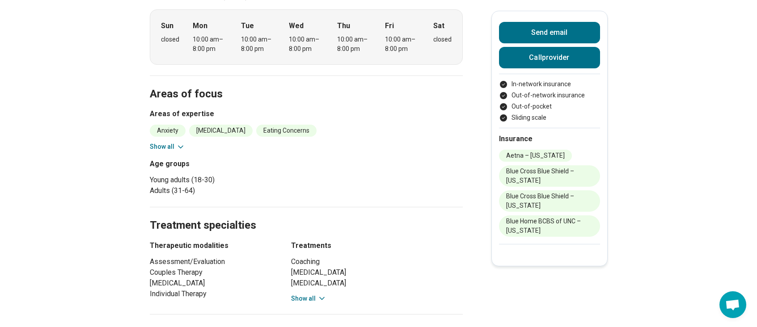
click at [169, 142] on button "Show all" at bounding box center [167, 146] width 35 height 9
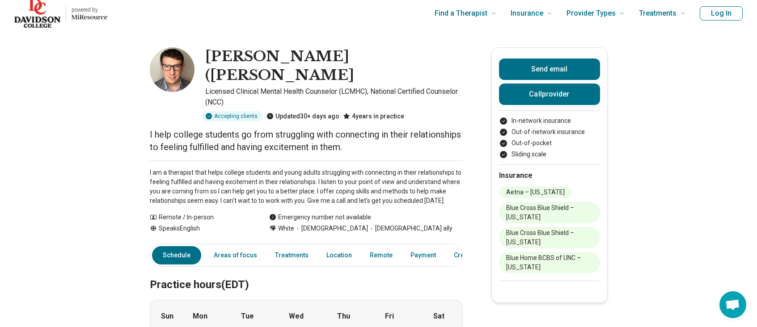
scroll to position [0, 0]
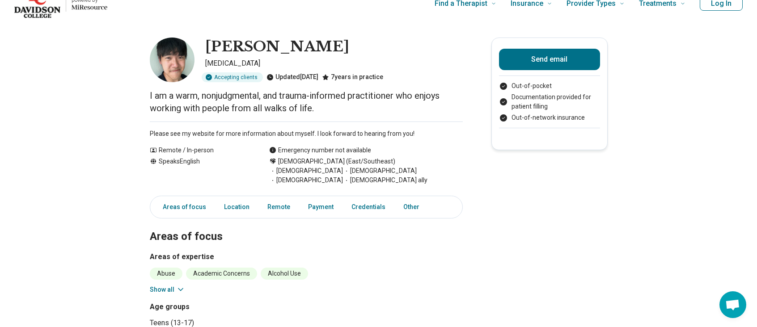
scroll to position [15, 0]
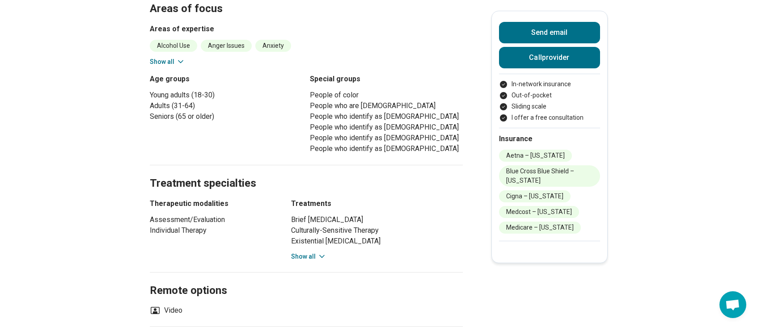
scroll to position [522, 0]
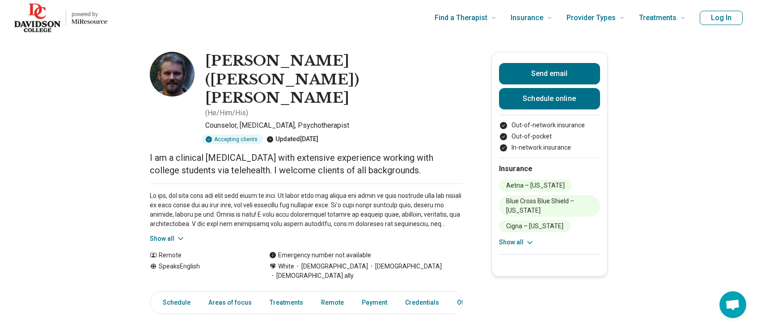
click at [177, 234] on button "Show all" at bounding box center [167, 238] width 35 height 9
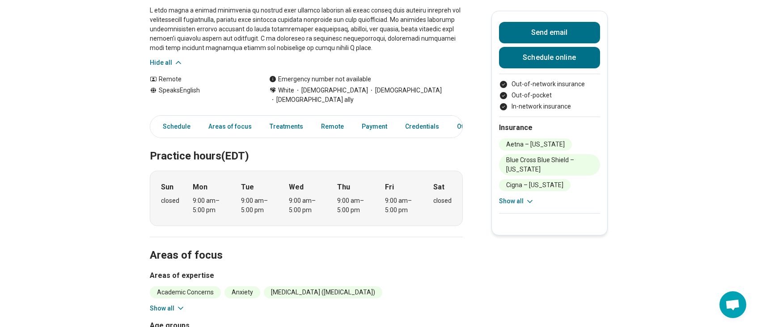
scroll to position [309, 0]
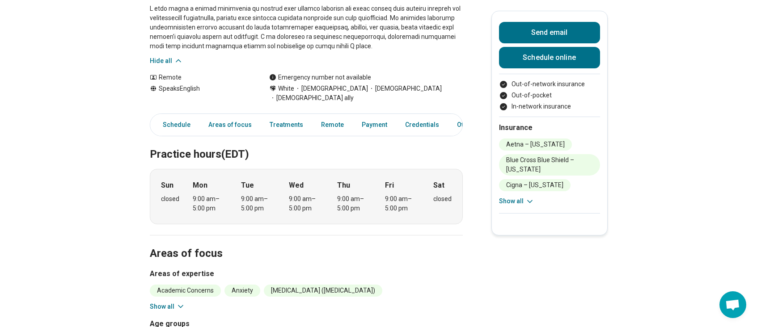
click at [162, 302] on button "Show all" at bounding box center [167, 306] width 35 height 9
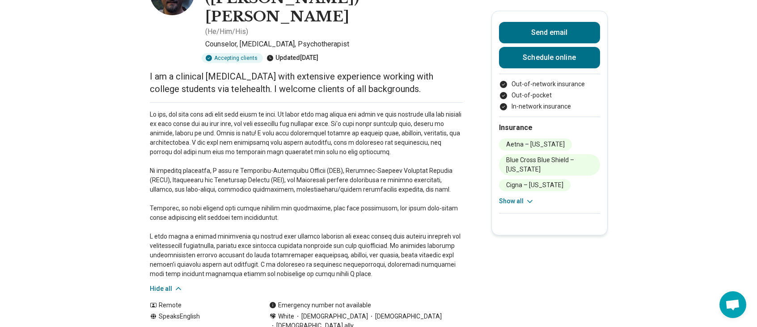
scroll to position [0, 0]
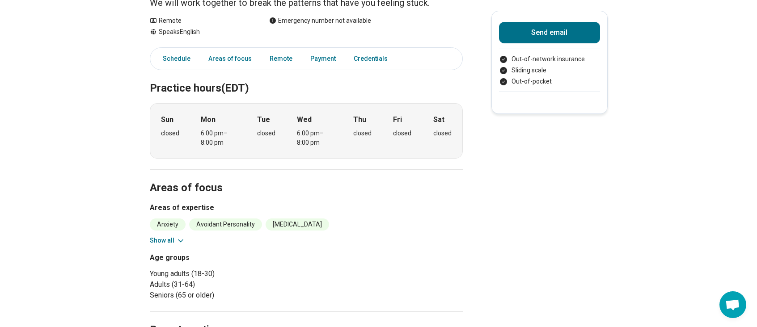
scroll to position [116, 0]
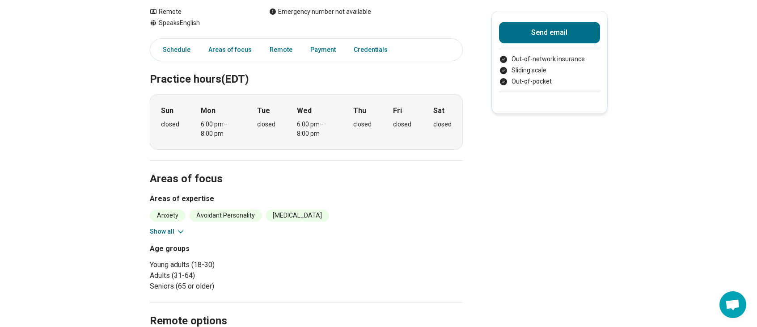
click at [160, 234] on button "Show all" at bounding box center [167, 231] width 35 height 9
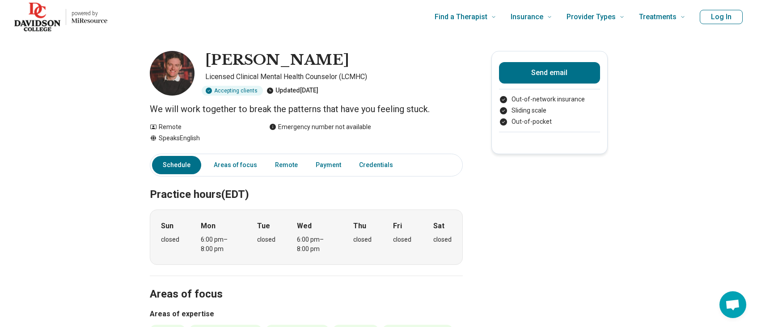
scroll to position [0, 0]
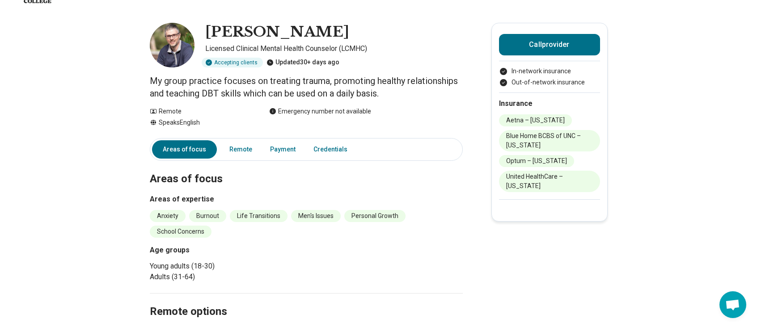
scroll to position [23, 0]
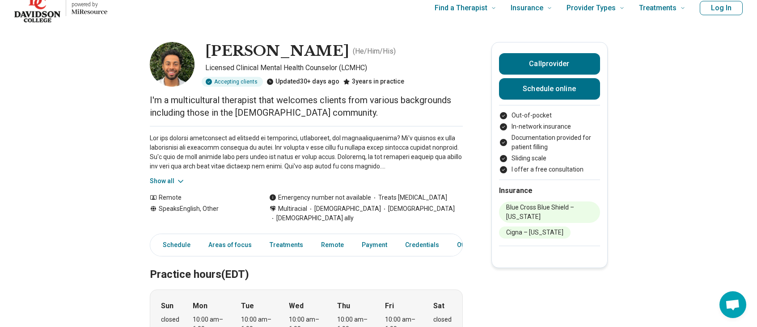
scroll to position [13, 0]
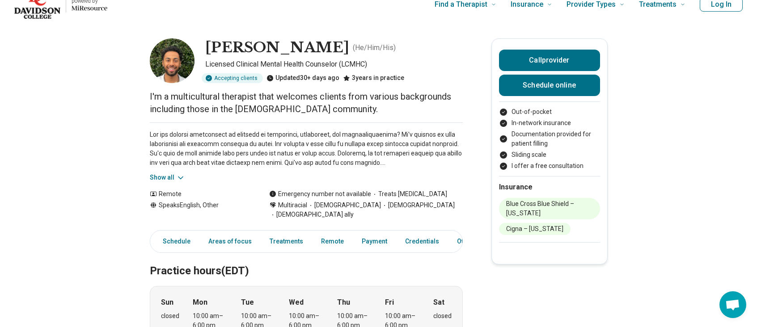
click at [167, 176] on button "Show all" at bounding box center [167, 177] width 35 height 9
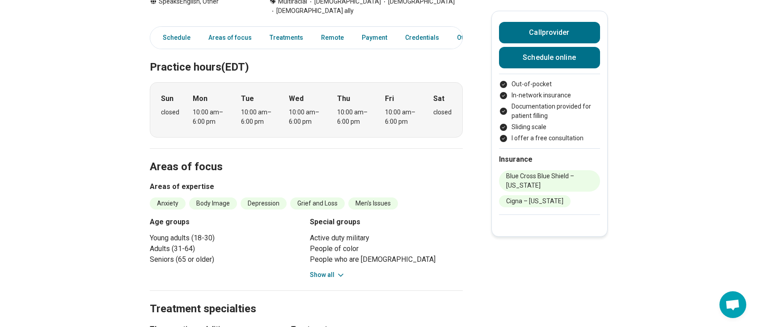
scroll to position [285, 0]
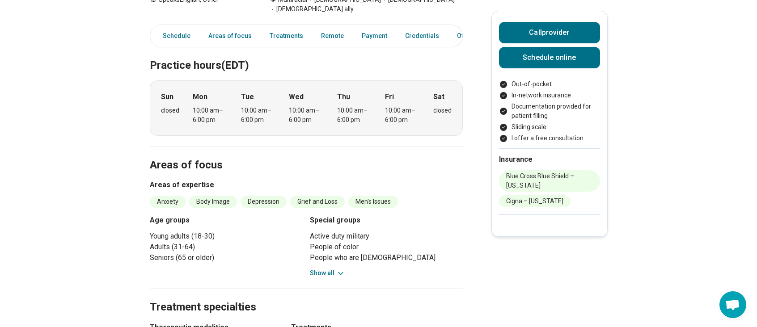
click at [320, 258] on div "Active duty military People of color People who are [DEMOGRAPHIC_DATA] People w…" at bounding box center [386, 254] width 153 height 47
click at [320, 269] on button "Show all" at bounding box center [327, 273] width 35 height 9
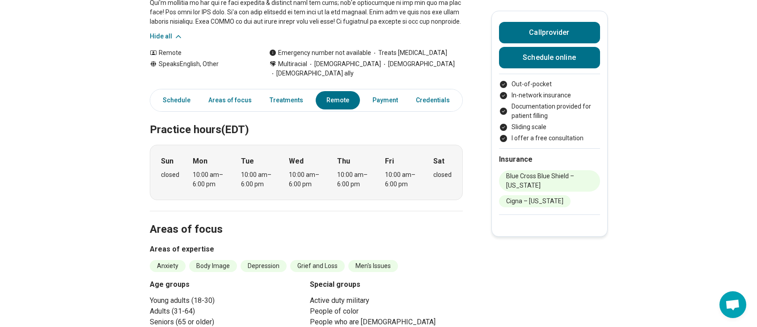
scroll to position [0, 0]
